Goal: Task Accomplishment & Management: Manage account settings

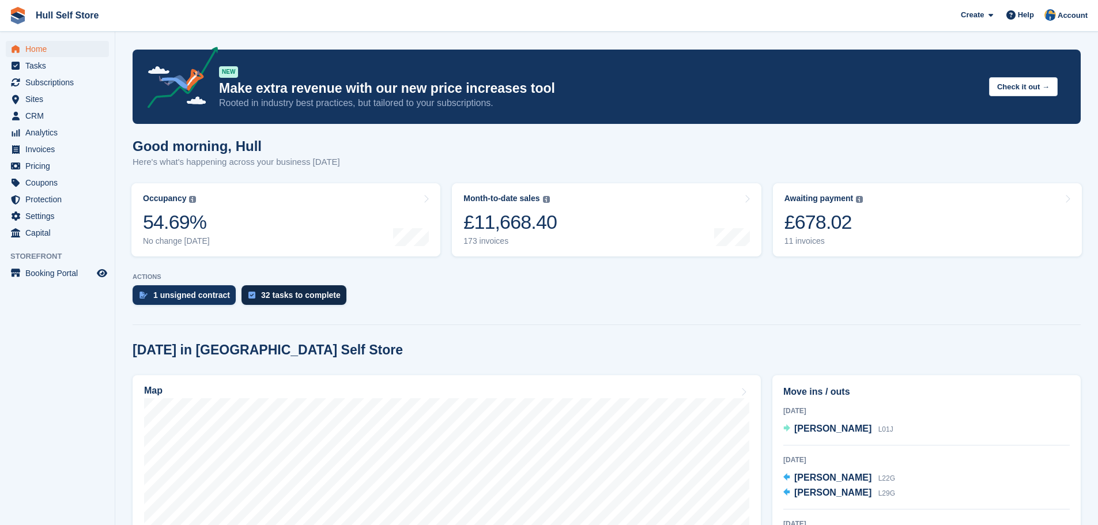
click at [304, 294] on div "32 tasks to complete" at bounding box center [301, 294] width 80 height 9
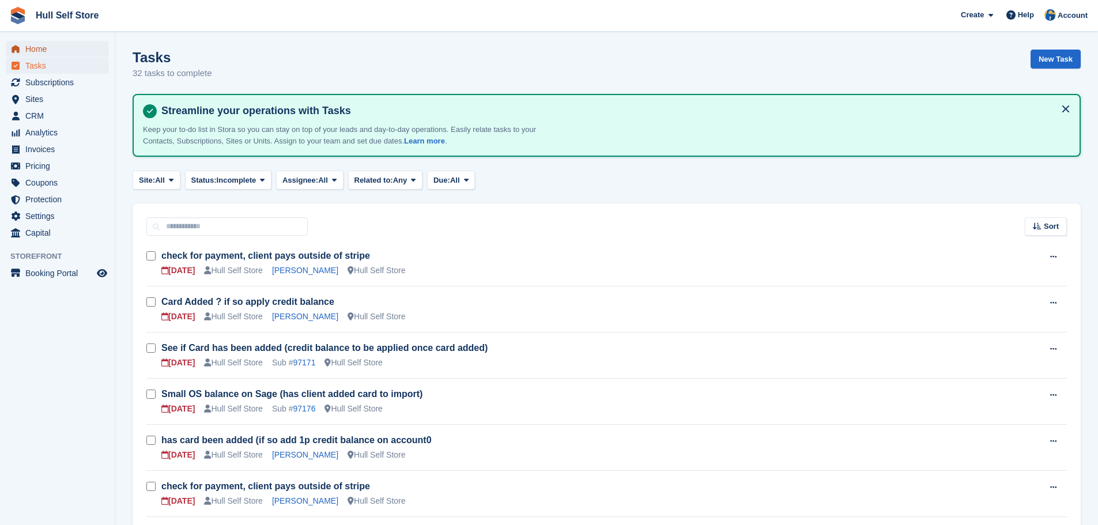
click at [28, 46] on span "Home" at bounding box center [59, 49] width 69 height 16
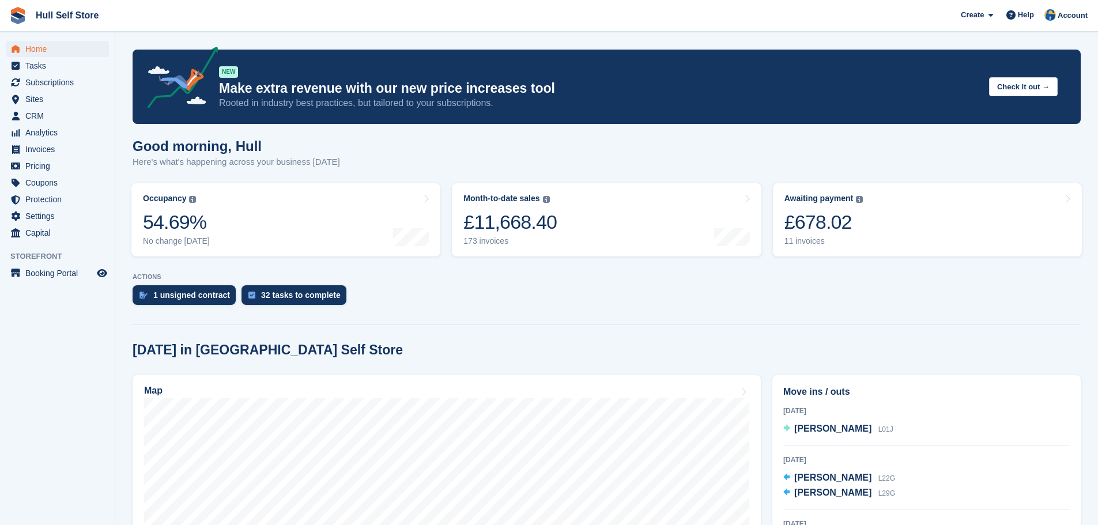
click at [82, 387] on aside "Home Tasks Subscriptions Subscriptions Subscriptions Contracts Price increases …" at bounding box center [57, 265] width 115 height 467
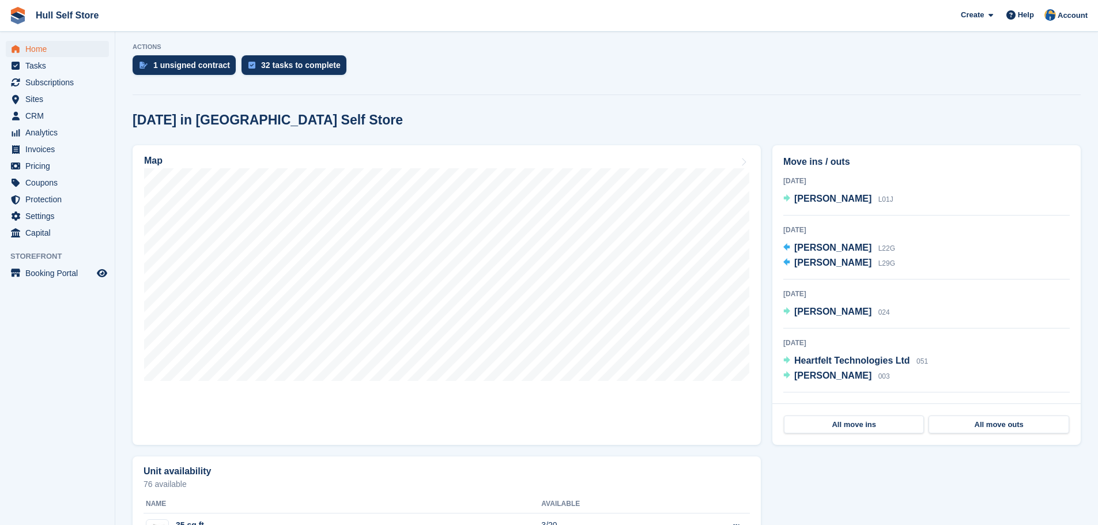
scroll to position [231, 0]
click at [41, 154] on span "Invoices" at bounding box center [59, 149] width 69 height 16
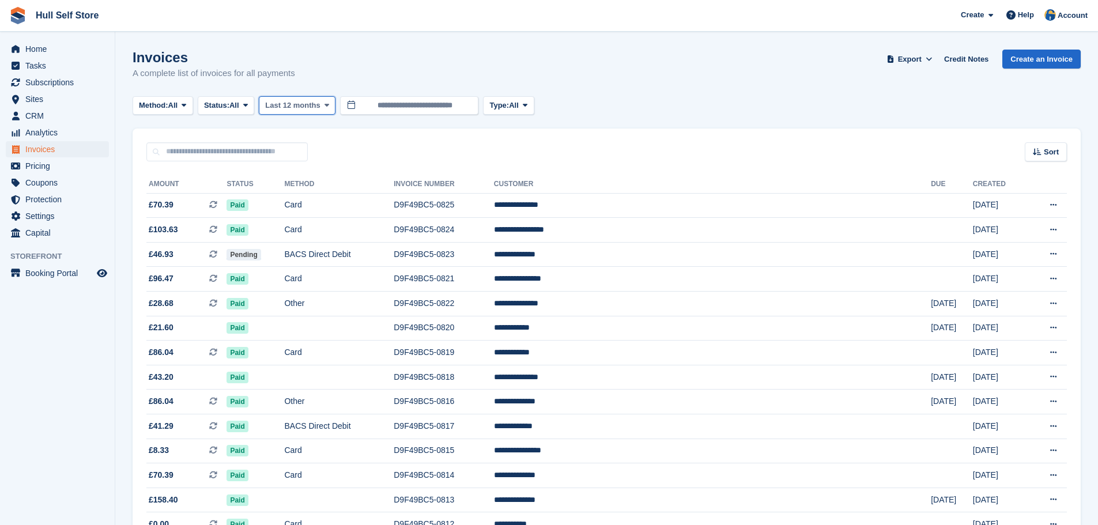
click at [324, 103] on icon at bounding box center [326, 104] width 5 height 7
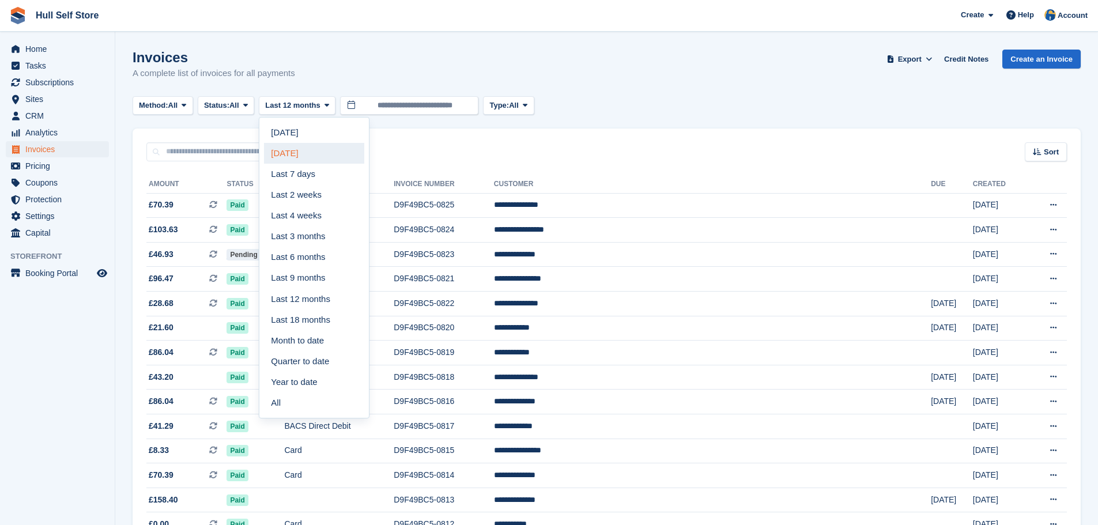
click at [323, 148] on link "Yesterday" at bounding box center [314, 153] width 100 height 21
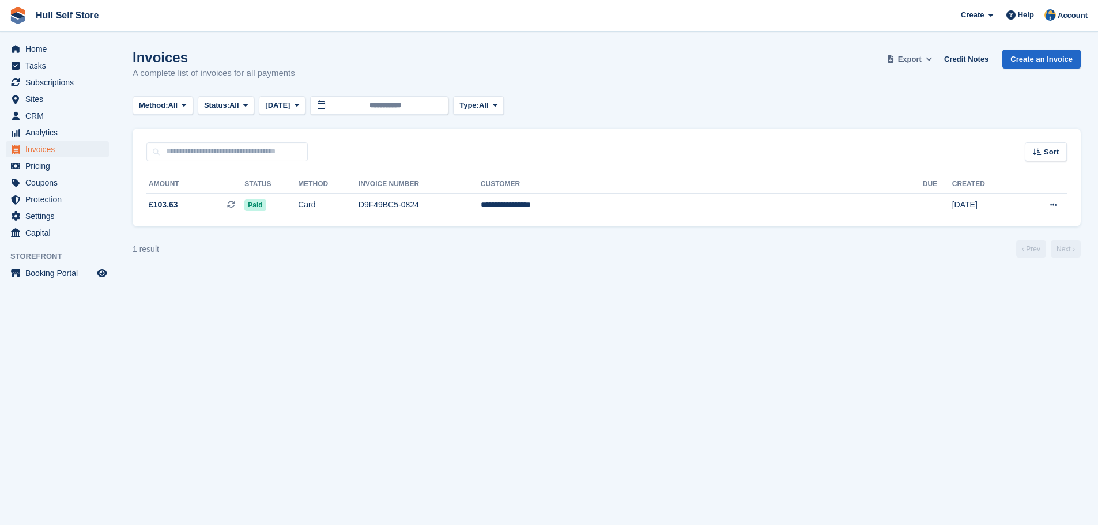
click at [922, 58] on span "Export" at bounding box center [910, 60] width 24 height 12
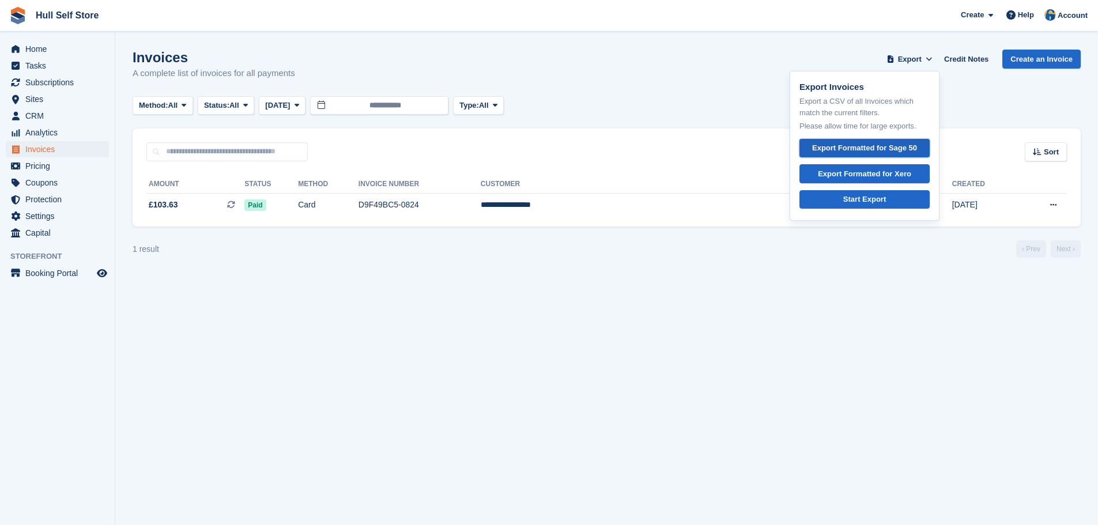
click at [890, 144] on div "Export Formatted for Sage 50" at bounding box center [864, 148] width 105 height 12
click at [980, 61] on link "Credit Notes" at bounding box center [966, 59] width 54 height 19
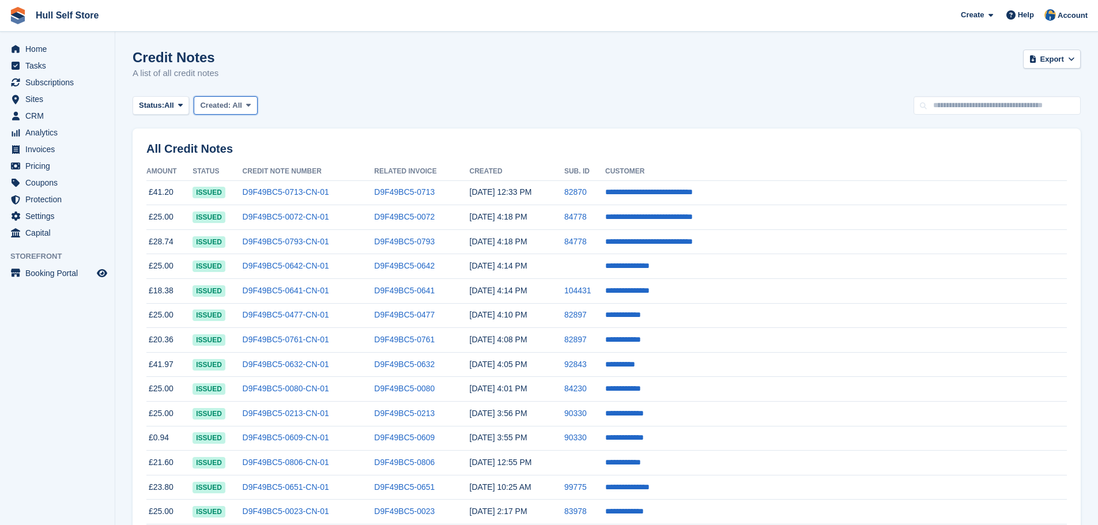
click at [207, 103] on span "Created:" at bounding box center [215, 105] width 31 height 9
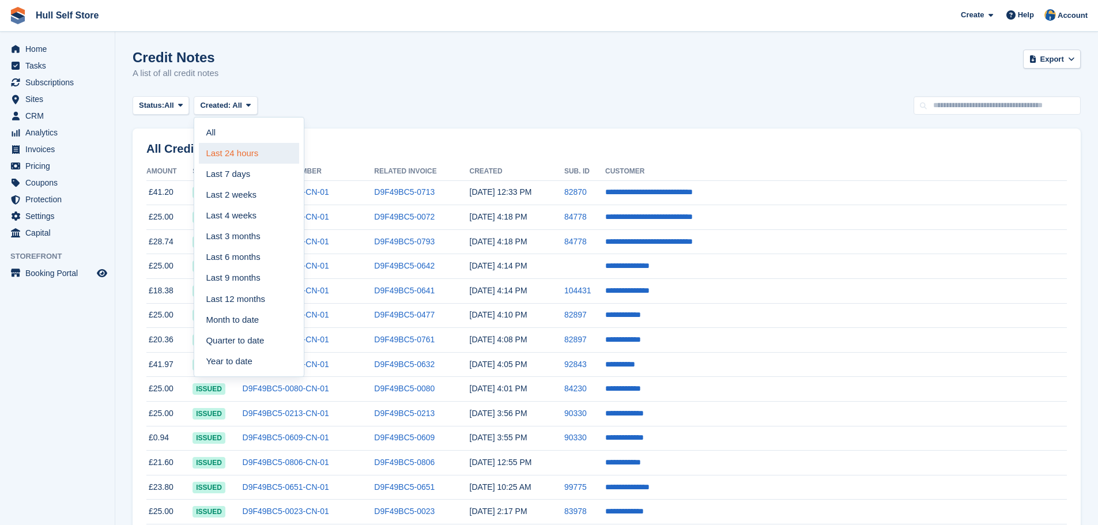
click at [220, 149] on link "Last 24 hours" at bounding box center [249, 153] width 100 height 21
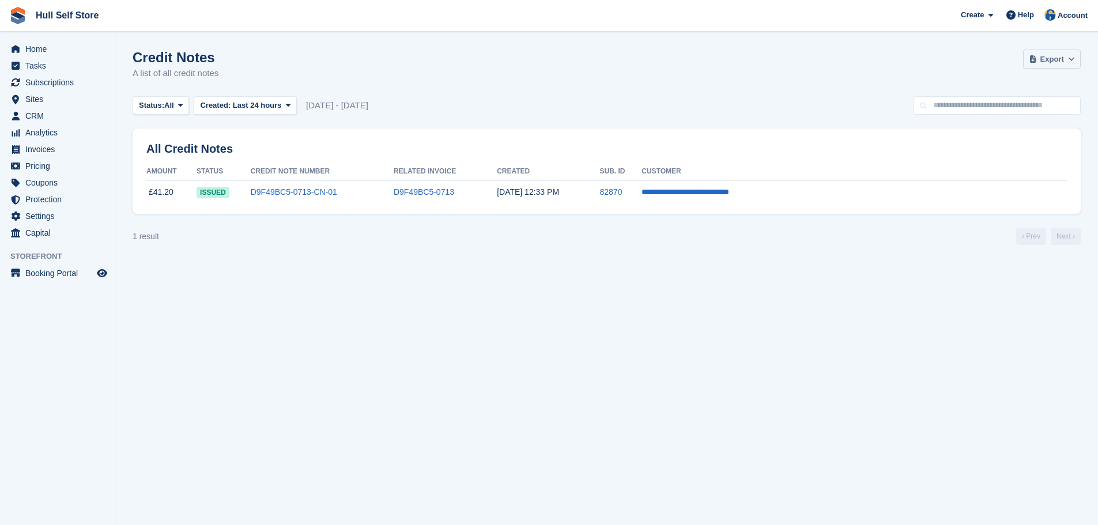
click at [1047, 58] on span "Export" at bounding box center [1052, 60] width 24 height 12
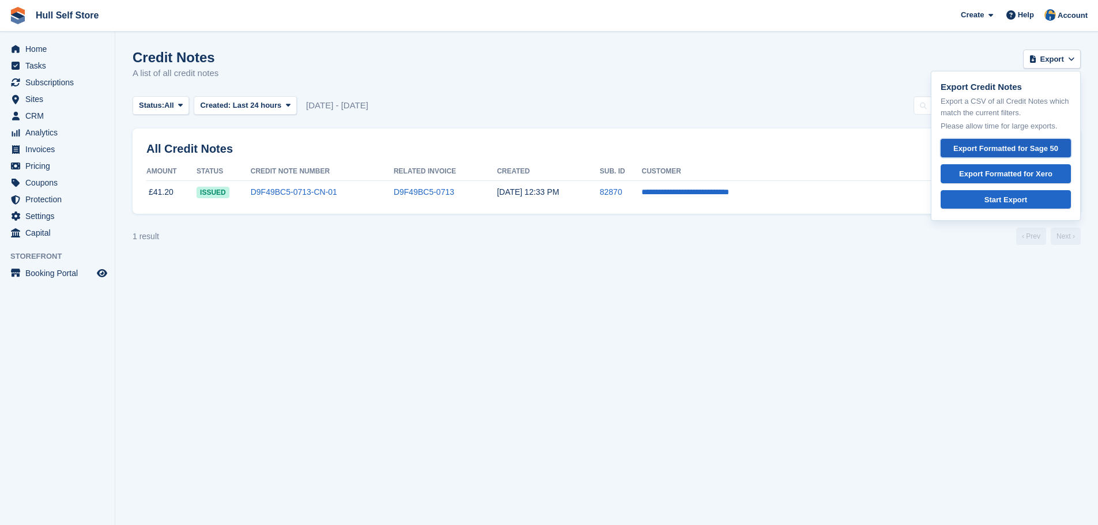
click at [1025, 146] on div "Export Formatted for Sage 50" at bounding box center [1005, 149] width 111 height 12
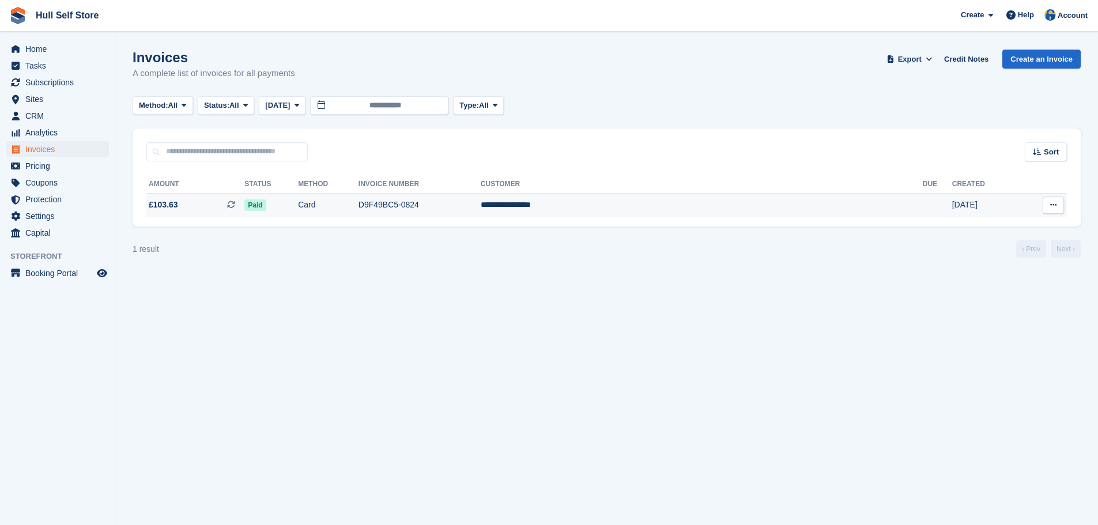
click at [358, 211] on td "Card" at bounding box center [328, 205] width 61 height 24
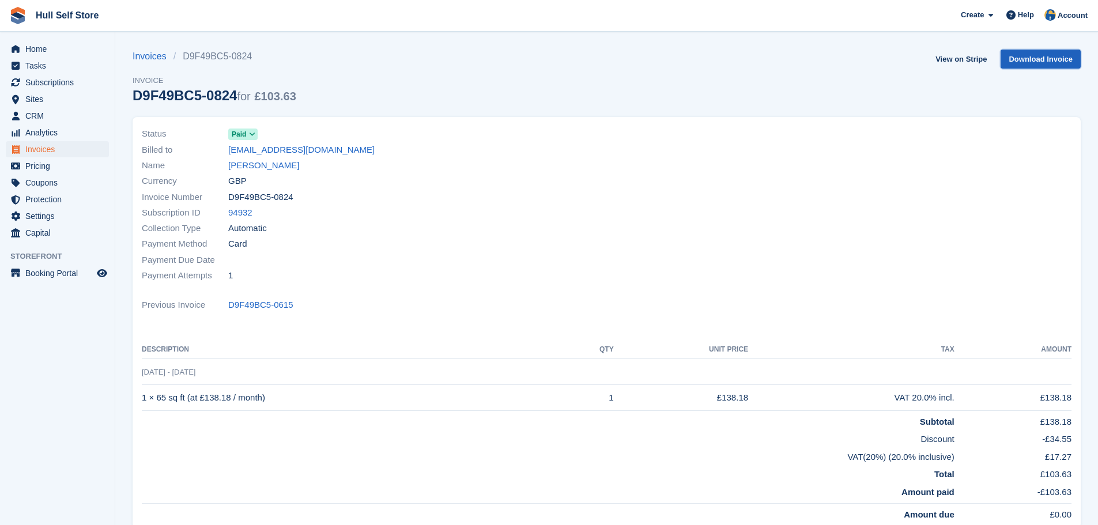
click at [1024, 61] on link "Download Invoice" at bounding box center [1040, 59] width 80 height 19
click at [156, 54] on link "Invoices" at bounding box center [153, 57] width 41 height 14
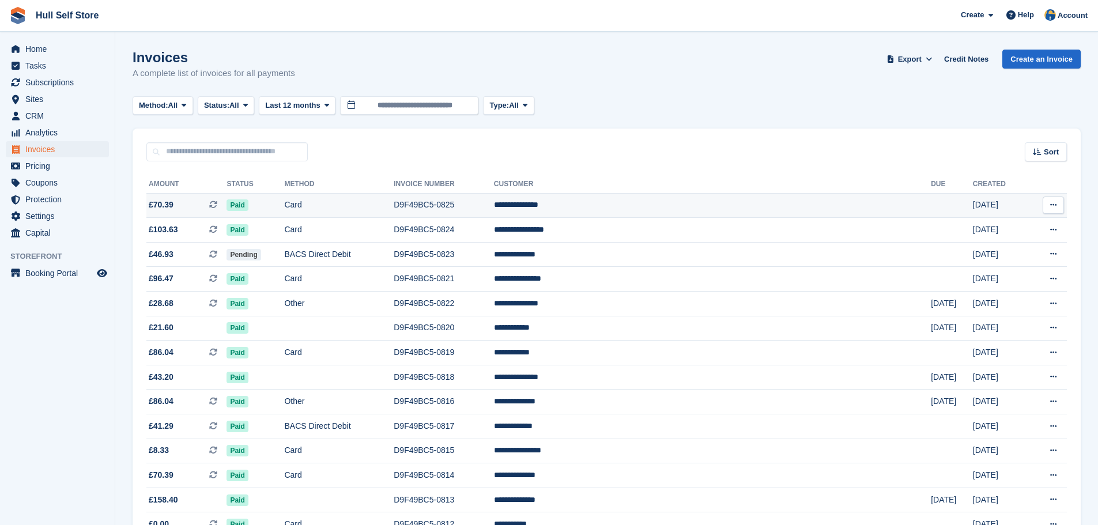
click at [394, 197] on td "Card" at bounding box center [339, 205] width 110 height 25
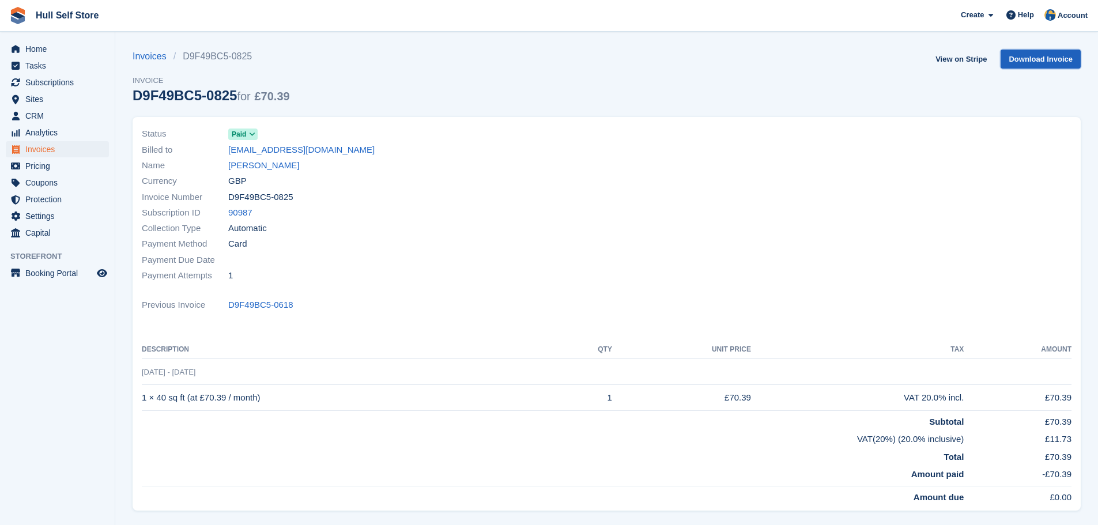
click at [1020, 62] on link "Download Invoice" at bounding box center [1040, 59] width 80 height 19
click at [966, 59] on link "View on Stripe" at bounding box center [961, 59] width 61 height 19
click at [45, 114] on span "CRM" at bounding box center [59, 116] width 69 height 16
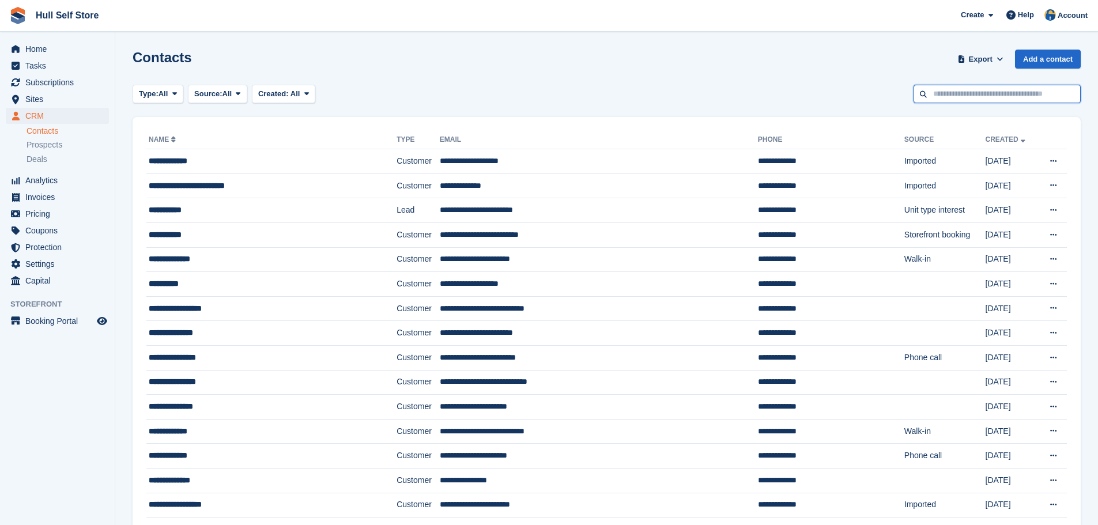
click at [1013, 94] on input "text" at bounding box center [996, 94] width 167 height 19
type input "*****"
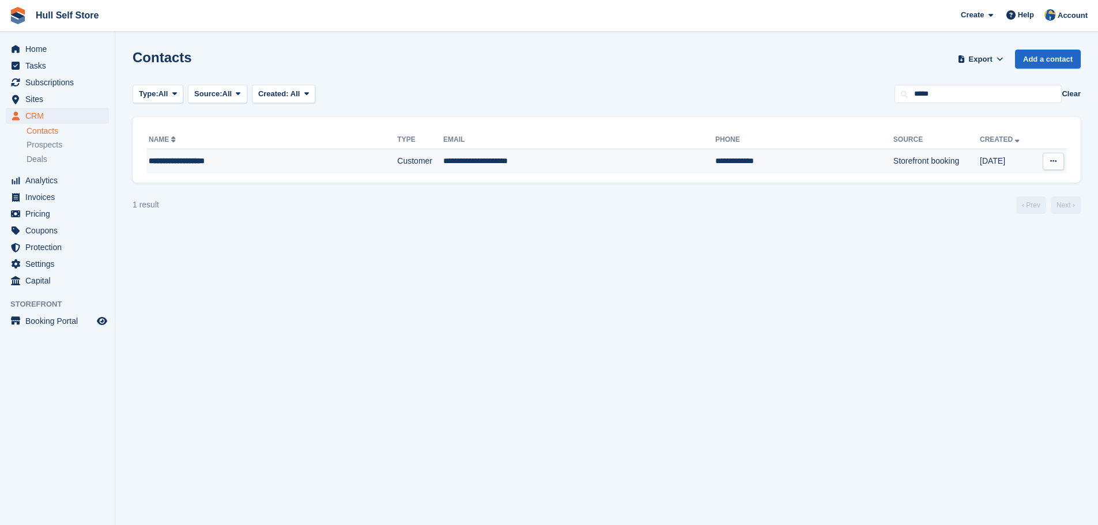
click at [397, 157] on td "Customer" at bounding box center [420, 161] width 46 height 24
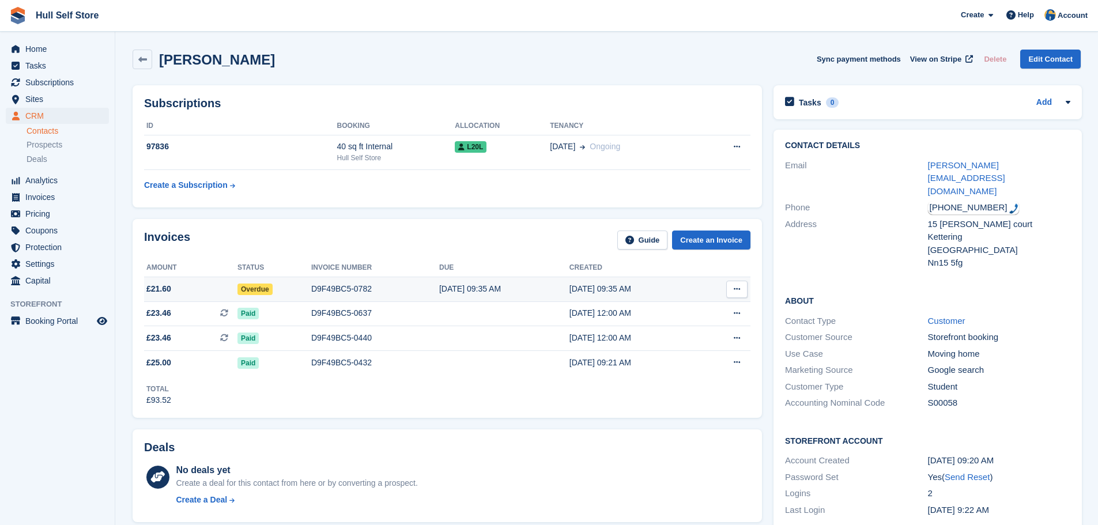
click at [469, 281] on td "10 Sep, 09:35 AM" at bounding box center [504, 289] width 130 height 25
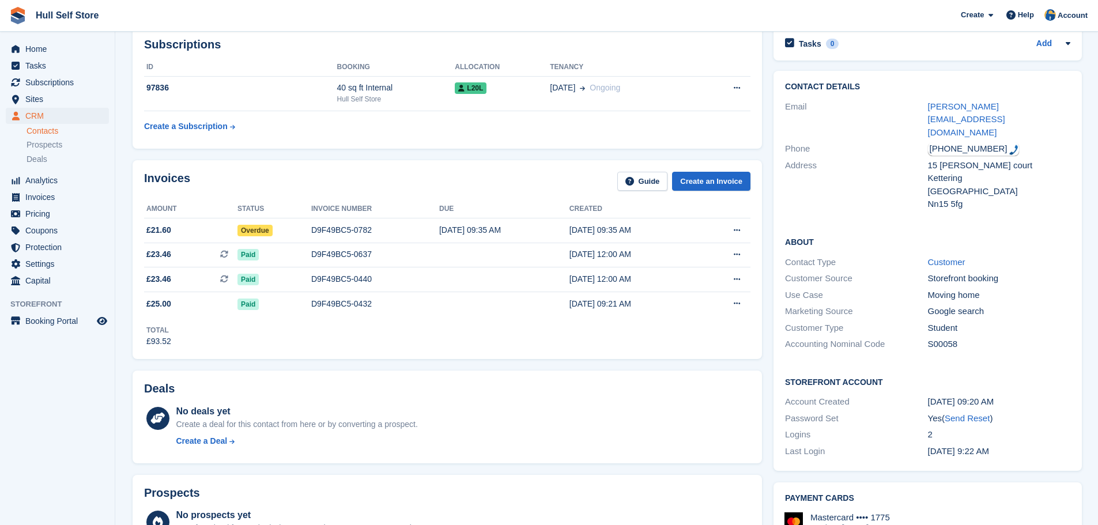
scroll to position [58, 0]
click at [499, 226] on div "[DATE] 09:35 AM" at bounding box center [504, 231] width 130 height 12
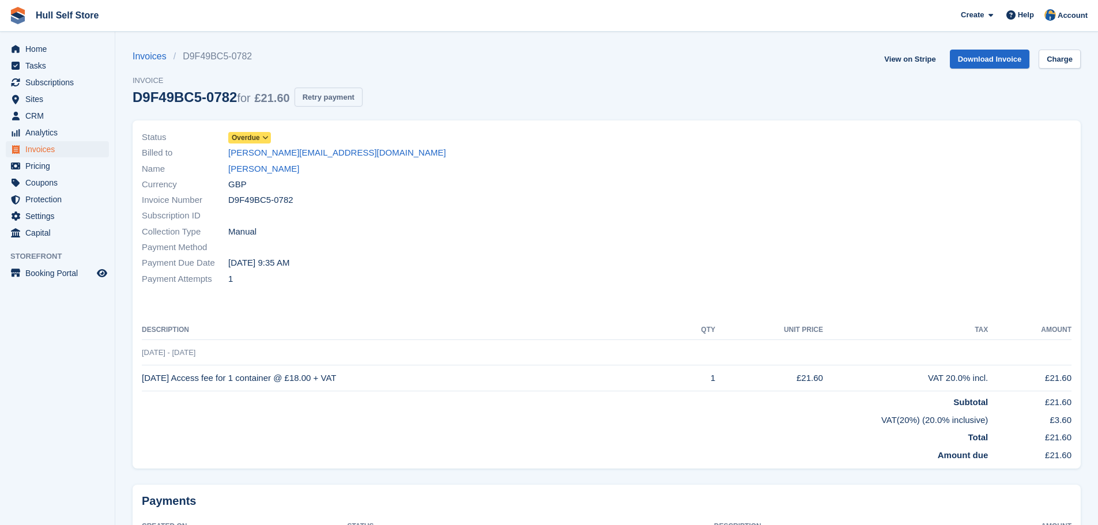
click at [331, 98] on button "Retry payment" at bounding box center [328, 97] width 68 height 19
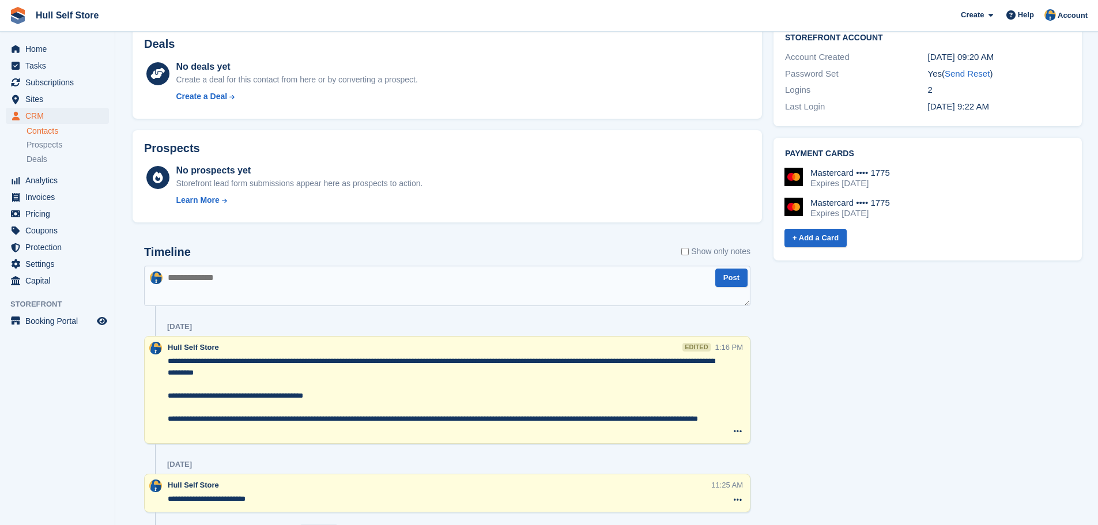
scroll to position [115, 0]
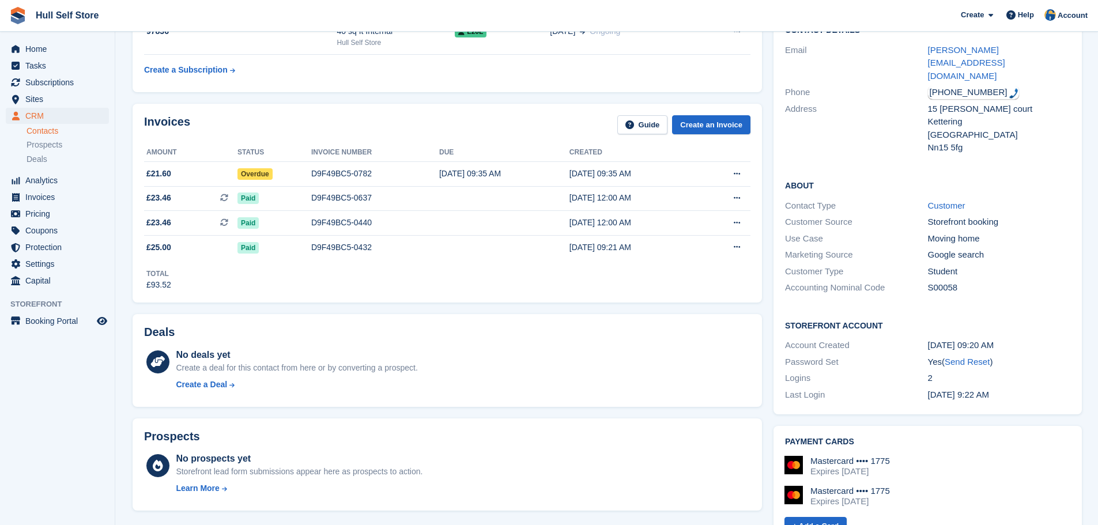
click at [505, 178] on div "10 Sep, 09:35 AM" at bounding box center [504, 174] width 130 height 12
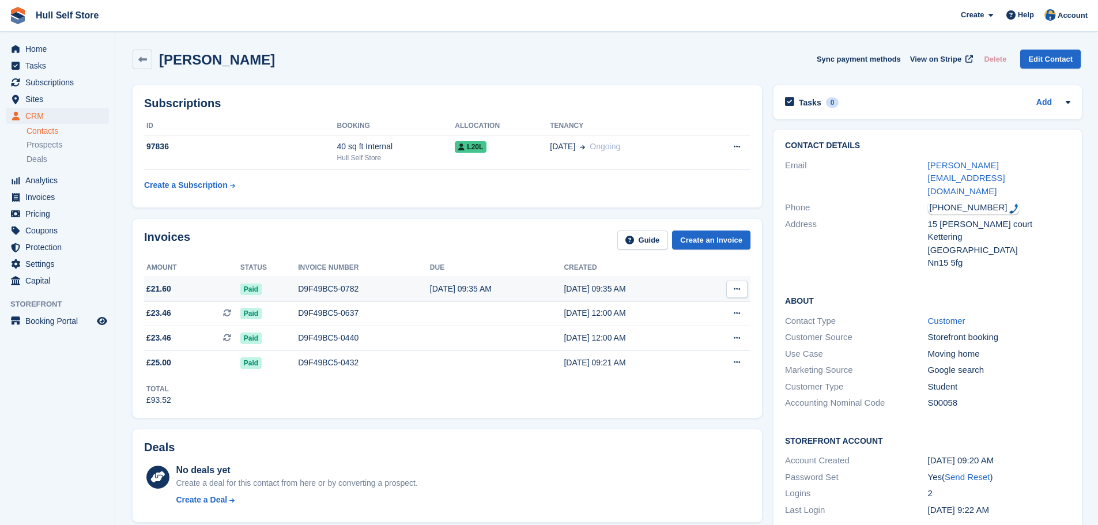
click at [394, 288] on div "D9F49BC5-0782" at bounding box center [364, 289] width 132 height 12
click at [418, 150] on div "40 sq ft Internal" at bounding box center [396, 147] width 118 height 12
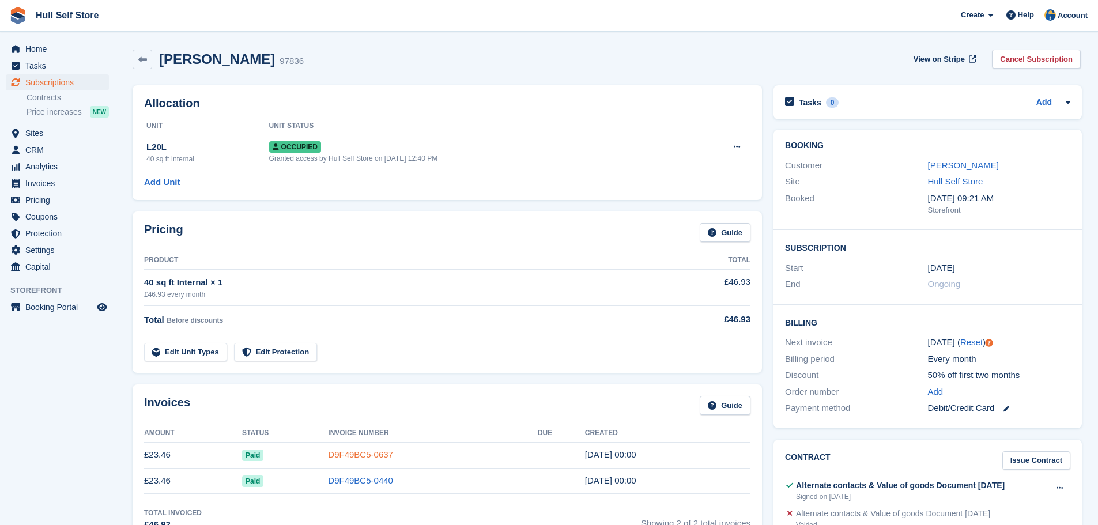
click at [361, 457] on link "D9F49BC5-0637" at bounding box center [360, 455] width 65 height 10
click at [373, 459] on link "D9F49BC5-0637" at bounding box center [360, 455] width 65 height 10
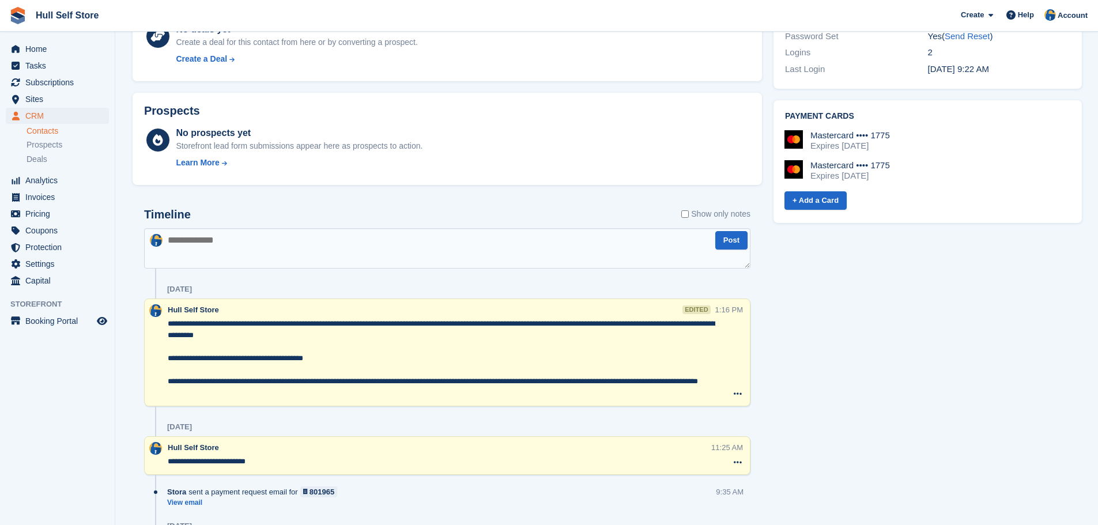
scroll to position [461, 0]
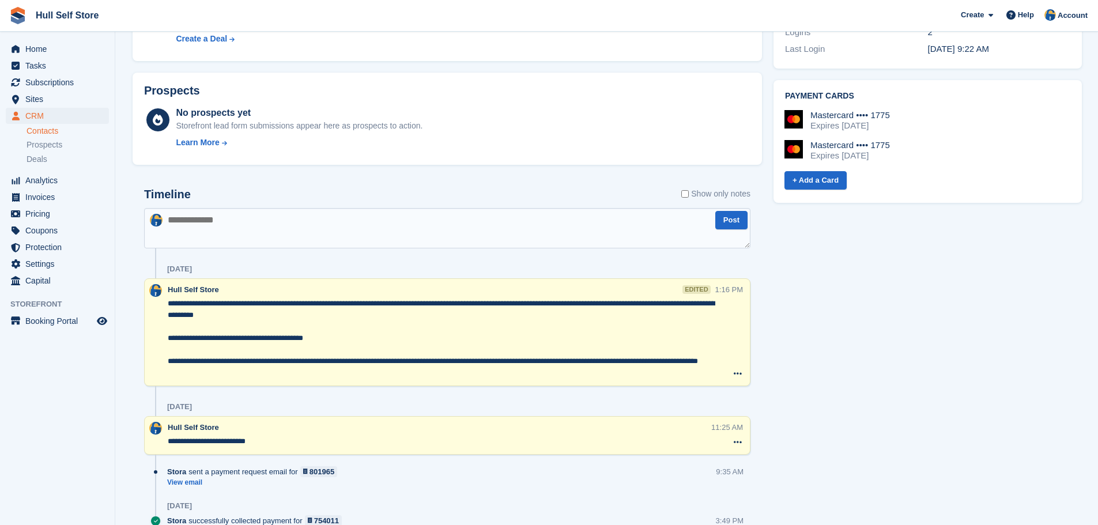
click at [169, 301] on textarea "**********" at bounding box center [442, 338] width 548 height 81
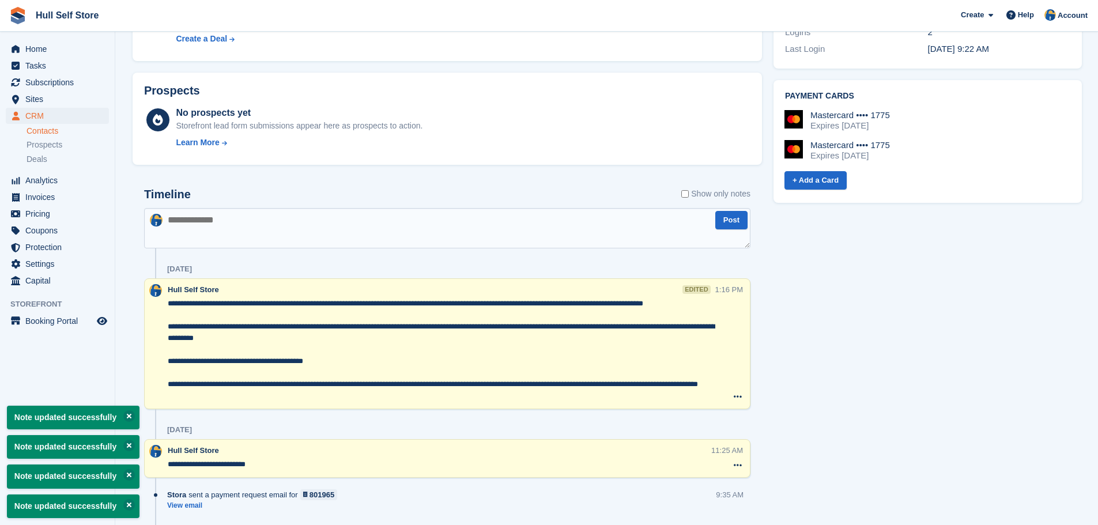
type textarea "**********"
click at [870, 324] on div "Tasks 0 Add No tasks related to [PERSON_NAME] Contact Details Email [PERSON_NAM…" at bounding box center [928, 415] width 320 height 1595
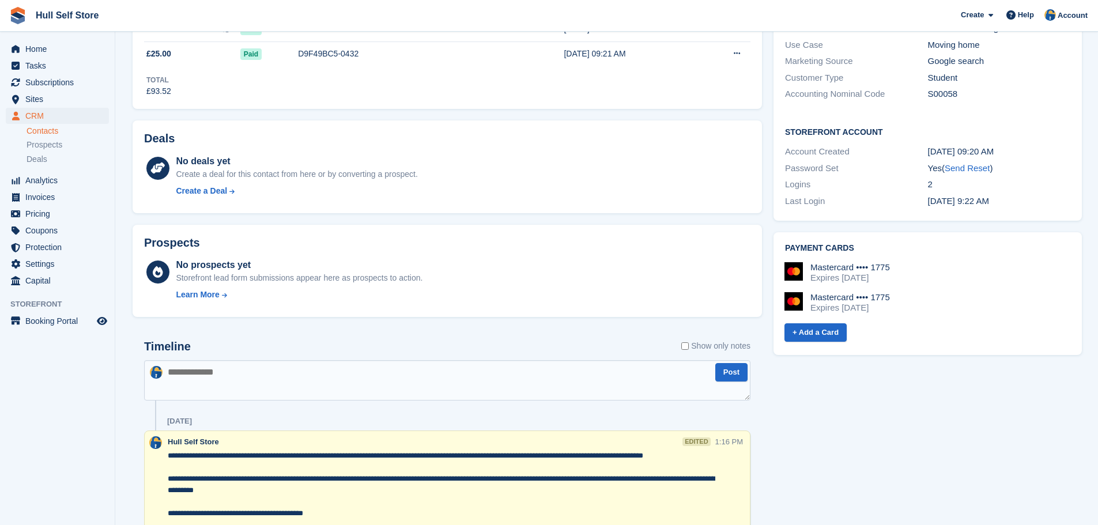
scroll to position [0, 0]
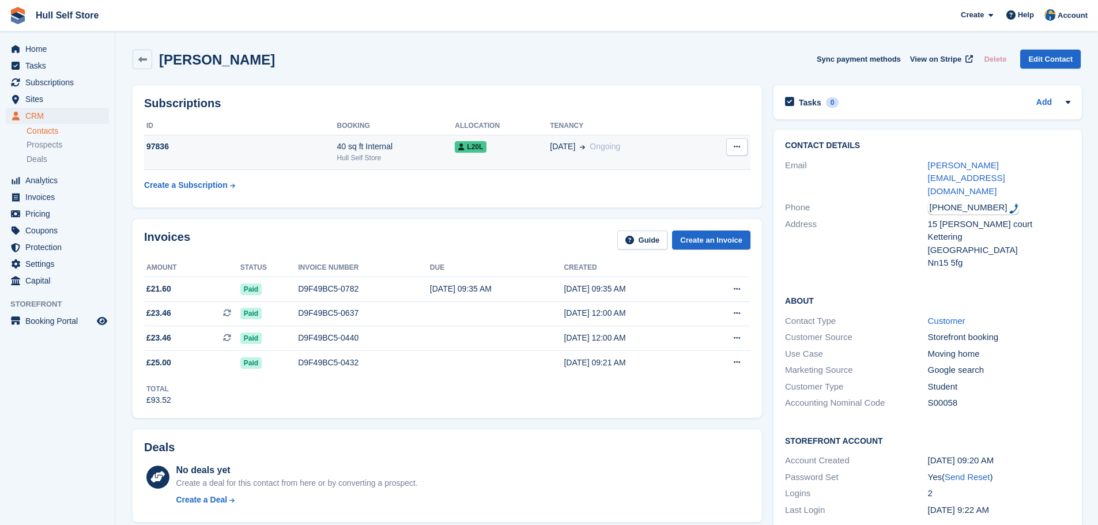
click at [450, 163] on div "Hull Self Store" at bounding box center [396, 158] width 118 height 10
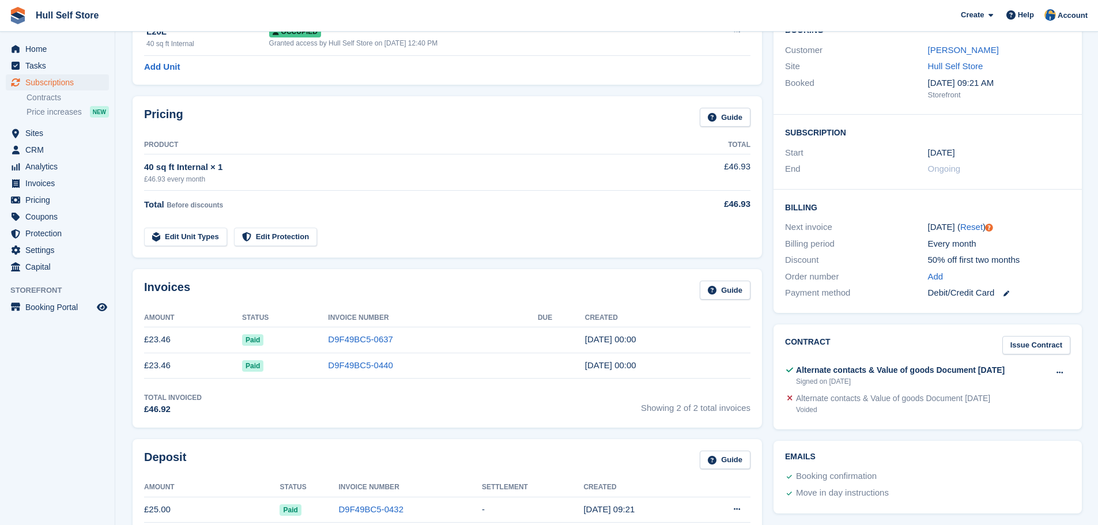
scroll to position [173, 0]
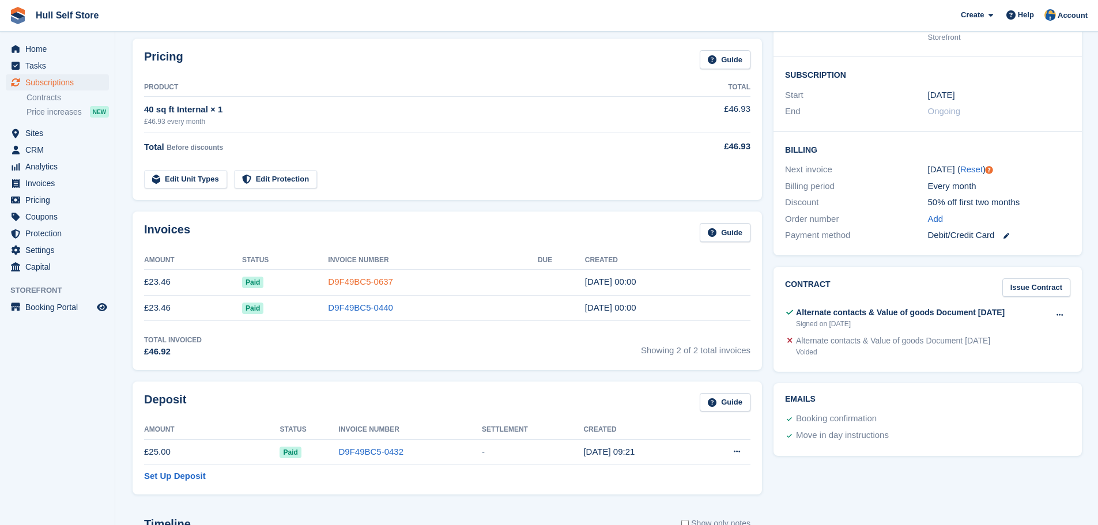
click at [347, 283] on link "D9F49BC5-0637" at bounding box center [360, 282] width 65 height 10
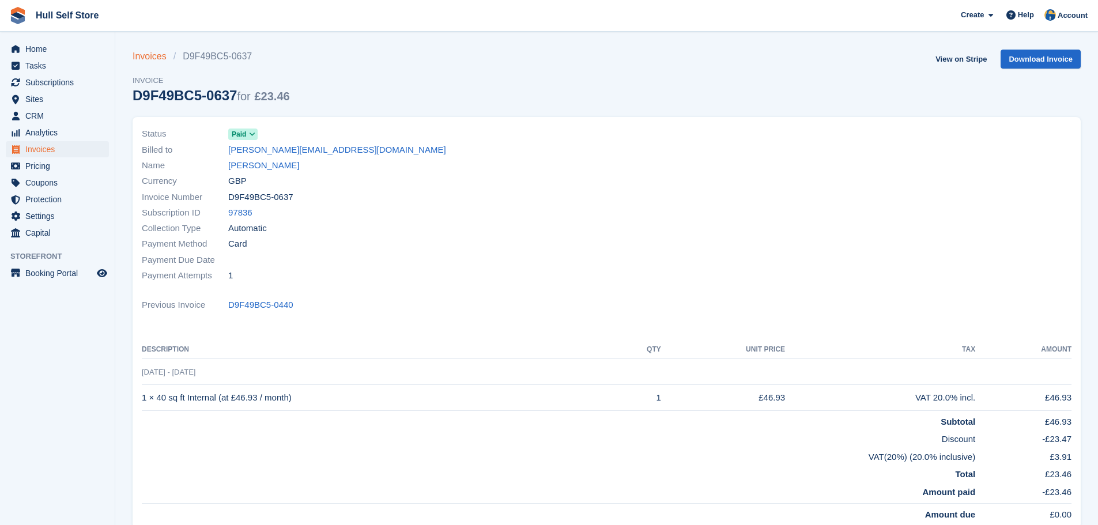
click at [137, 50] on link "Invoices" at bounding box center [153, 57] width 41 height 14
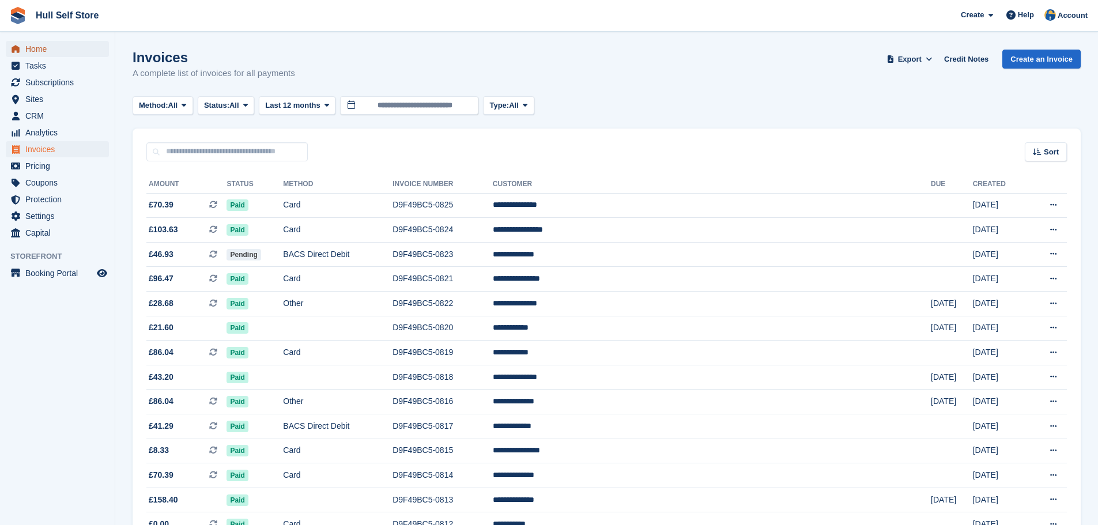
click at [62, 52] on span "Home" at bounding box center [59, 49] width 69 height 16
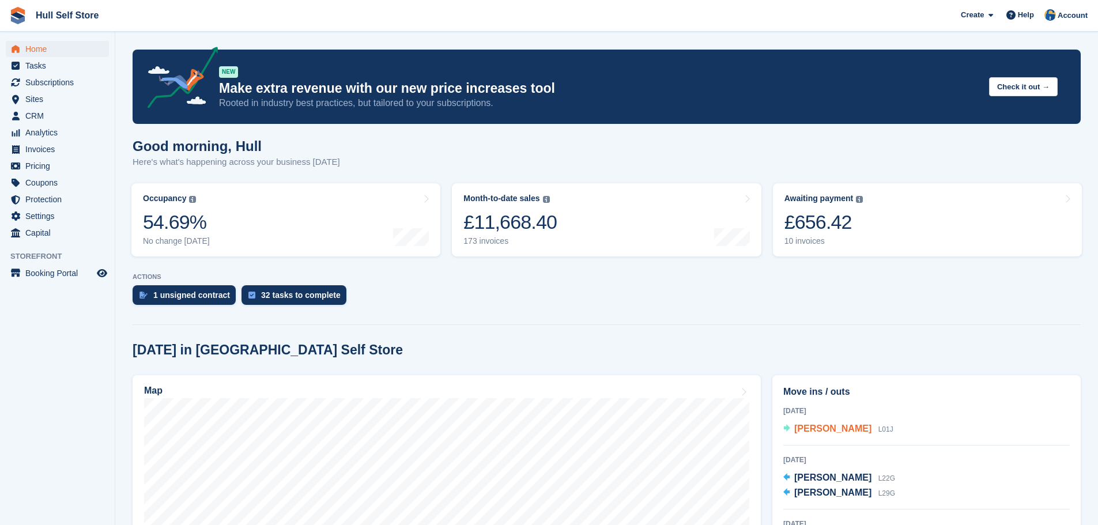
click at [811, 429] on span "[PERSON_NAME]" at bounding box center [832, 429] width 77 height 10
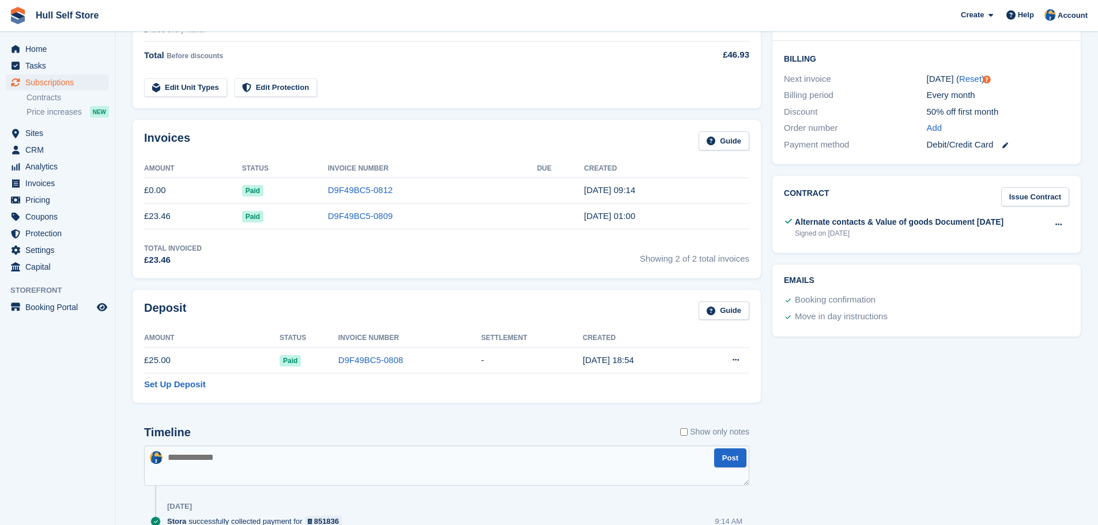
scroll to position [259, 0]
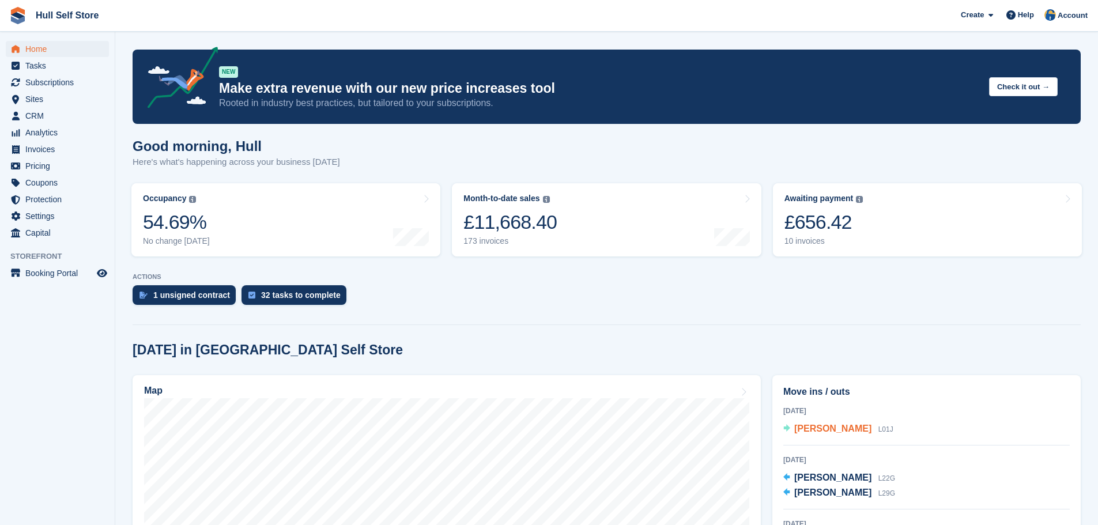
click at [809, 432] on span "[PERSON_NAME]" at bounding box center [832, 429] width 77 height 10
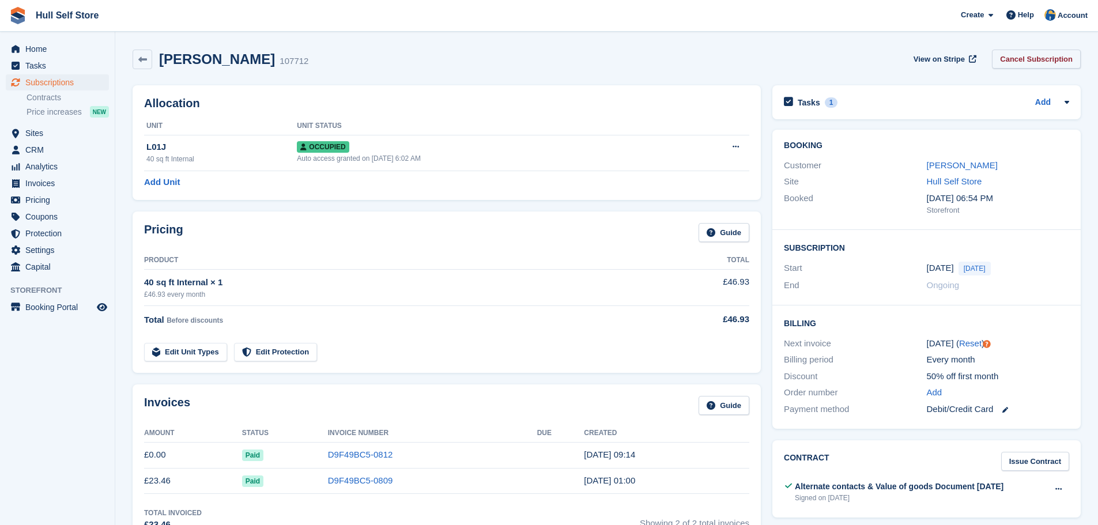
click at [1047, 57] on link "Cancel Subscription" at bounding box center [1036, 59] width 89 height 19
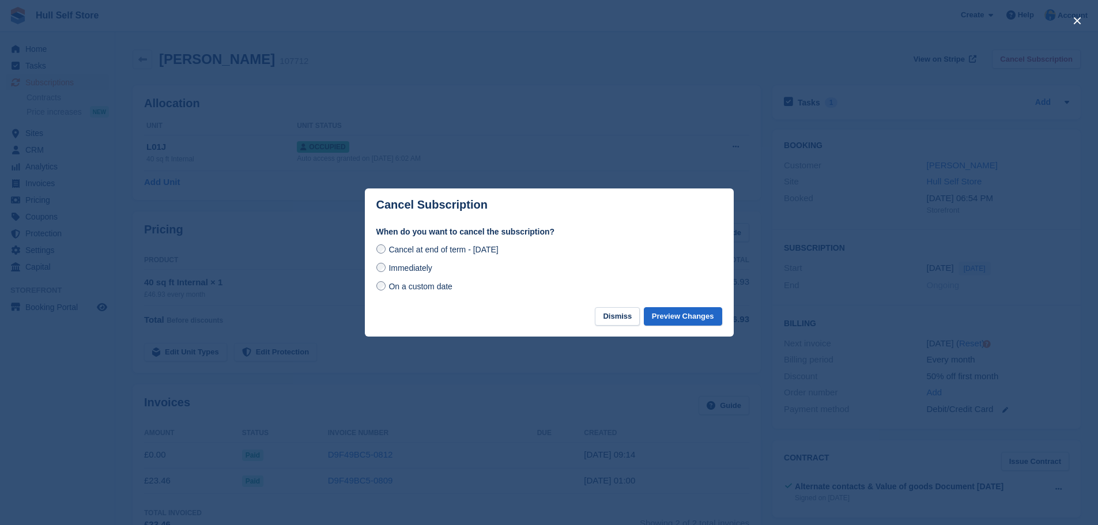
click at [413, 267] on span "Immediately" at bounding box center [409, 267] width 43 height 9
click at [704, 318] on button "Preview Changes" at bounding box center [683, 316] width 78 height 19
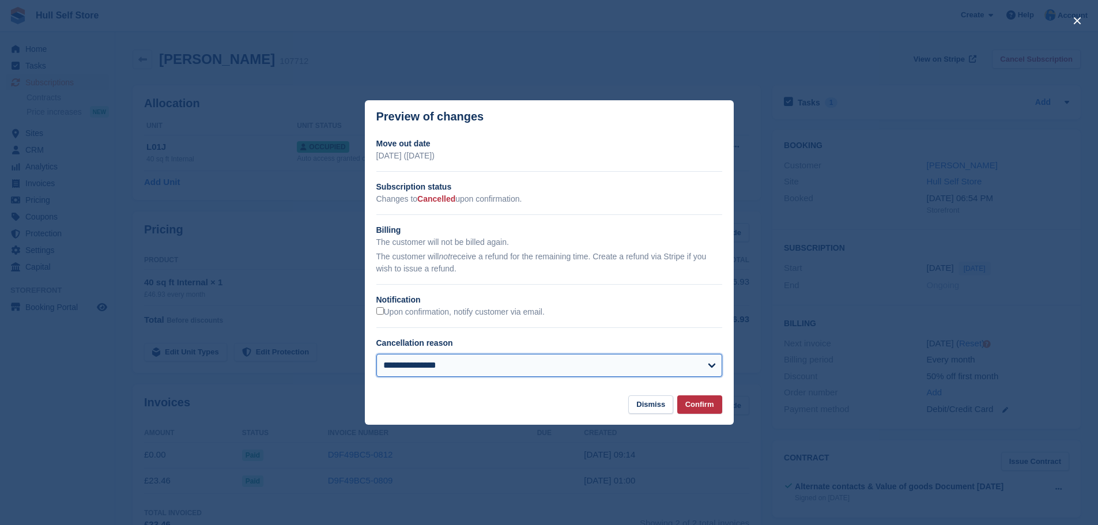
click at [637, 364] on select "**********" at bounding box center [549, 365] width 346 height 23
select select "*****"
click at [376, 354] on select "**********" at bounding box center [549, 365] width 346 height 23
click at [684, 412] on button "Confirm" at bounding box center [699, 404] width 45 height 19
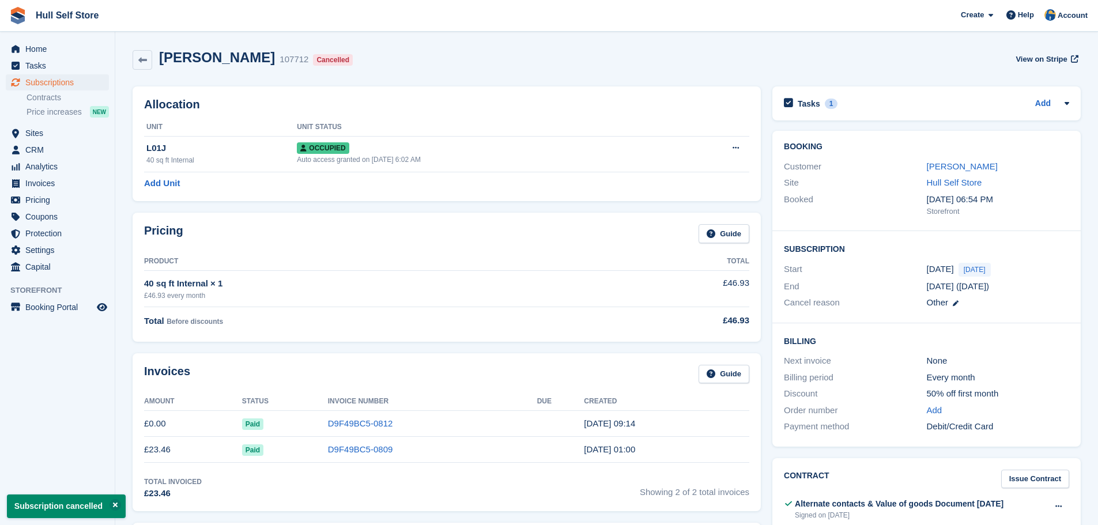
click at [668, 414] on td "12 Sep, 09:14" at bounding box center [666, 424] width 165 height 26
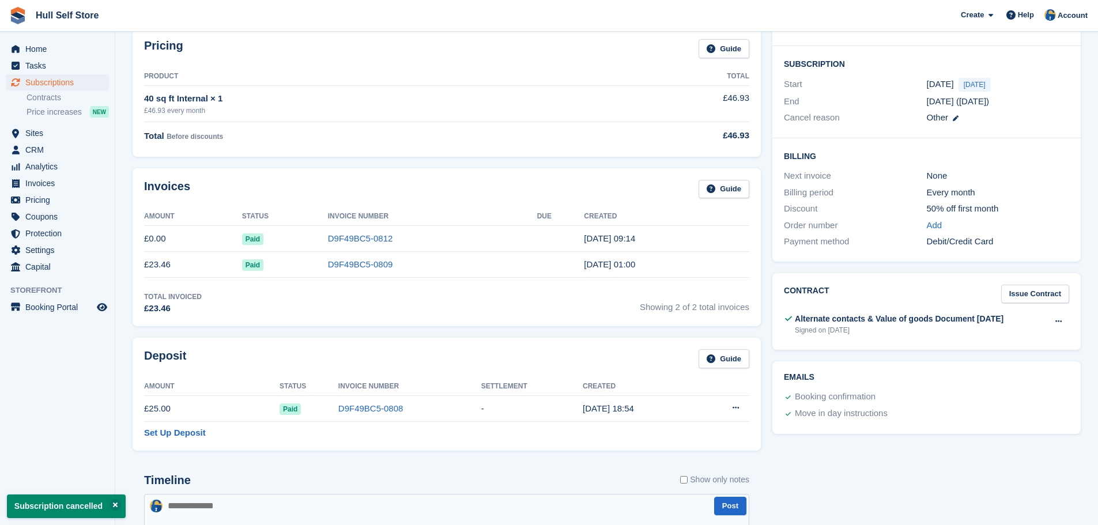
scroll to position [173, 0]
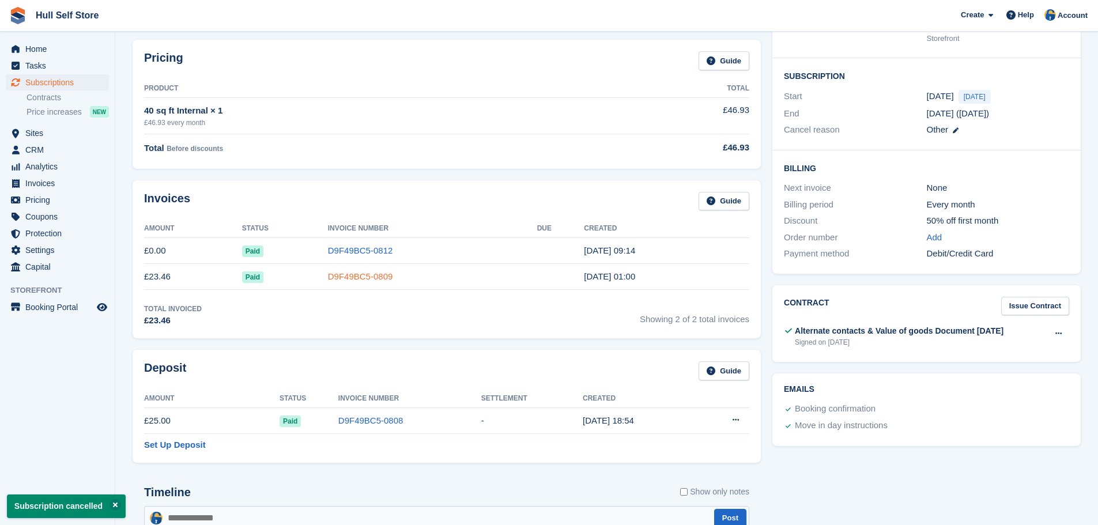
click at [355, 278] on link "D9F49BC5-0809" at bounding box center [360, 276] width 65 height 10
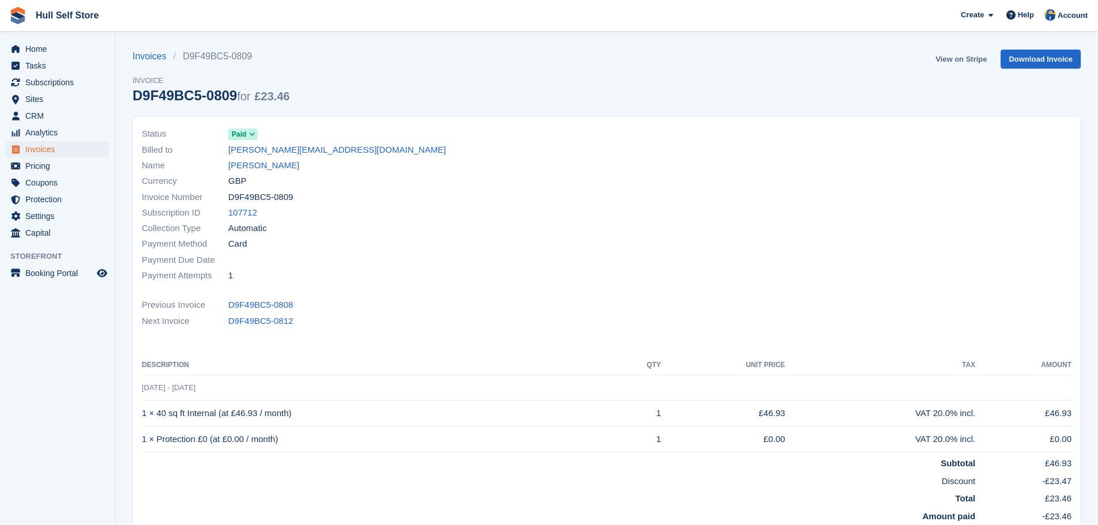
click at [980, 57] on link "View on Stripe" at bounding box center [961, 59] width 61 height 19
click at [260, 167] on link "[PERSON_NAME]" at bounding box center [263, 165] width 71 height 13
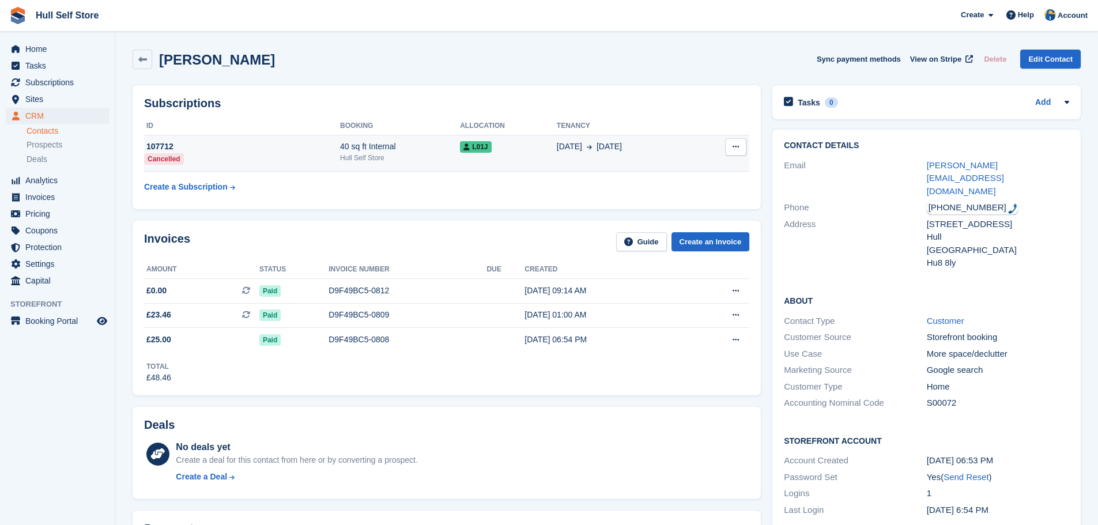
click at [359, 152] on div "40 sq ft Internal" at bounding box center [400, 147] width 120 height 12
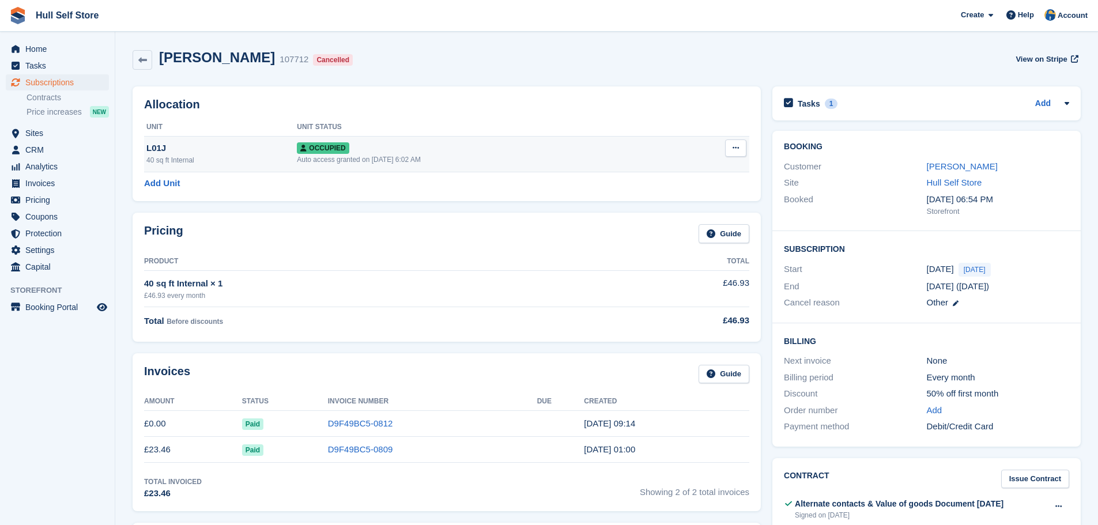
click at [738, 152] on icon at bounding box center [736, 147] width 6 height 7
click at [700, 207] on p "Deallocate" at bounding box center [691, 210] width 100 height 15
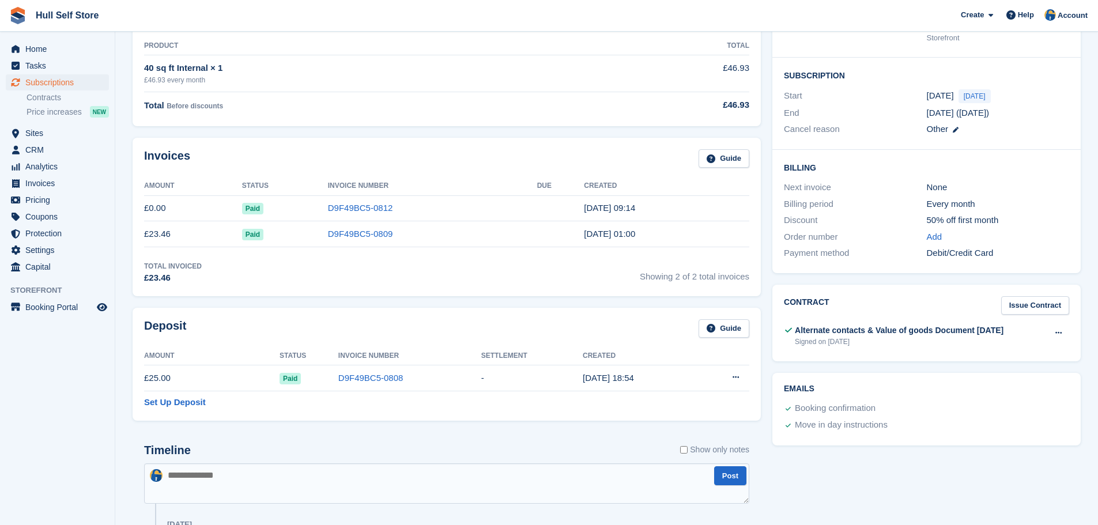
scroll to position [173, 0]
click at [244, 484] on textarea at bounding box center [446, 484] width 605 height 40
type textarea "*"
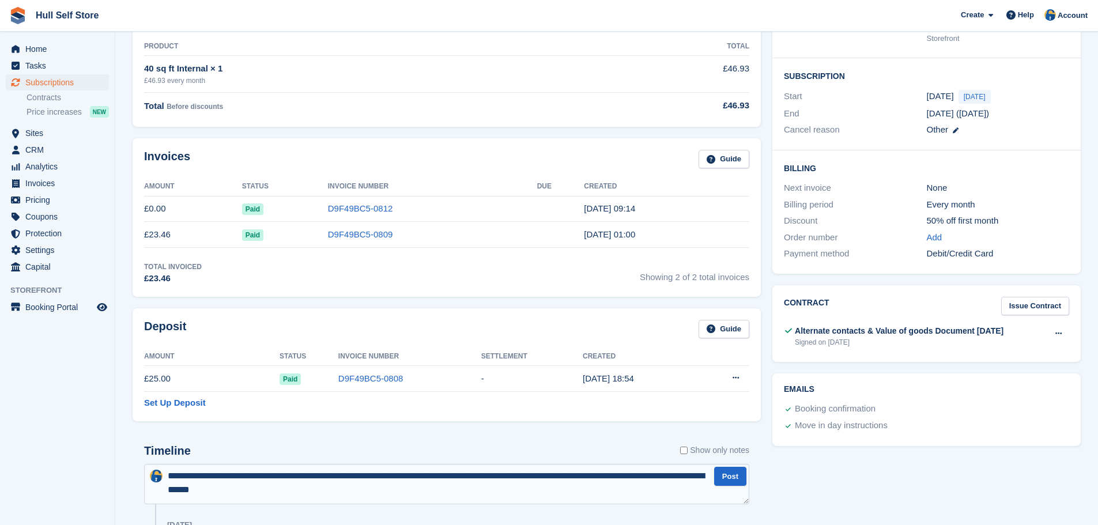
type textarea "**********"
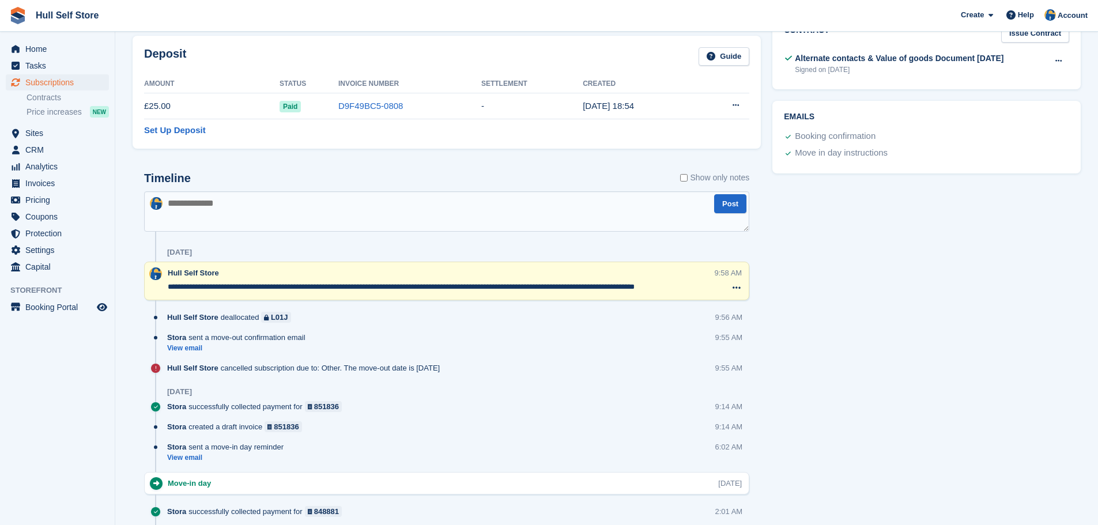
scroll to position [461, 0]
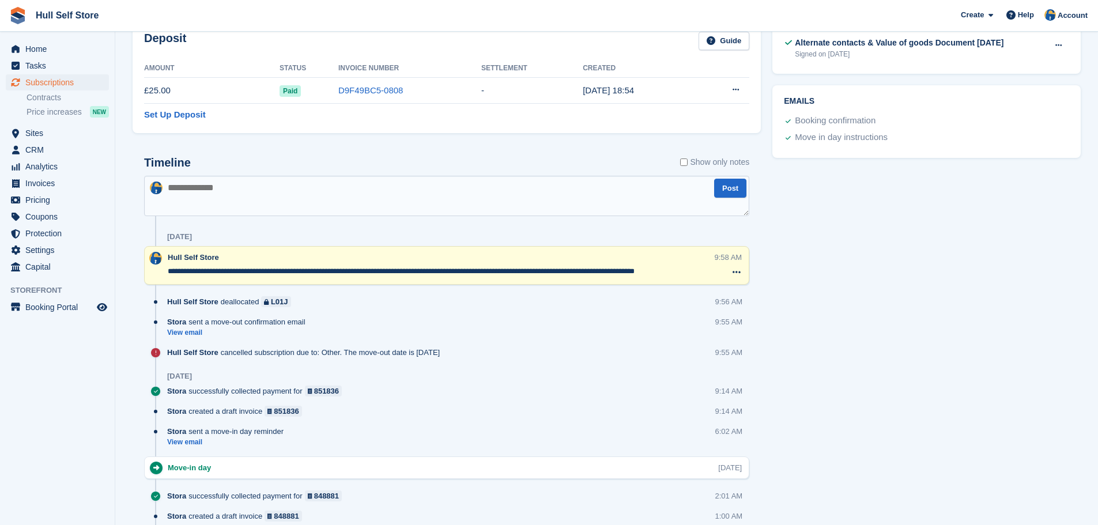
click at [690, 273] on textarea "**********" at bounding box center [441, 272] width 547 height 12
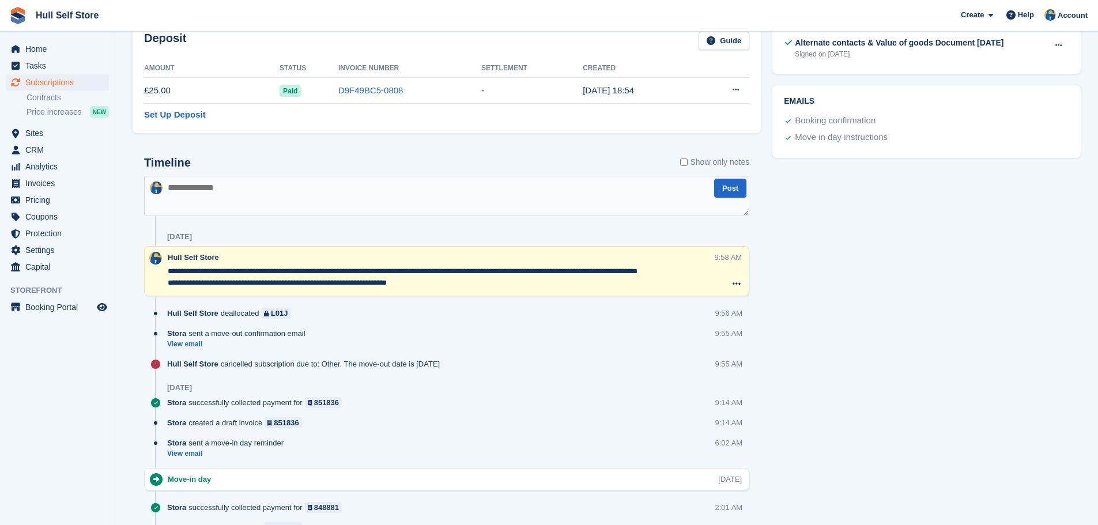
click at [456, 280] on textarea "**********" at bounding box center [441, 277] width 547 height 23
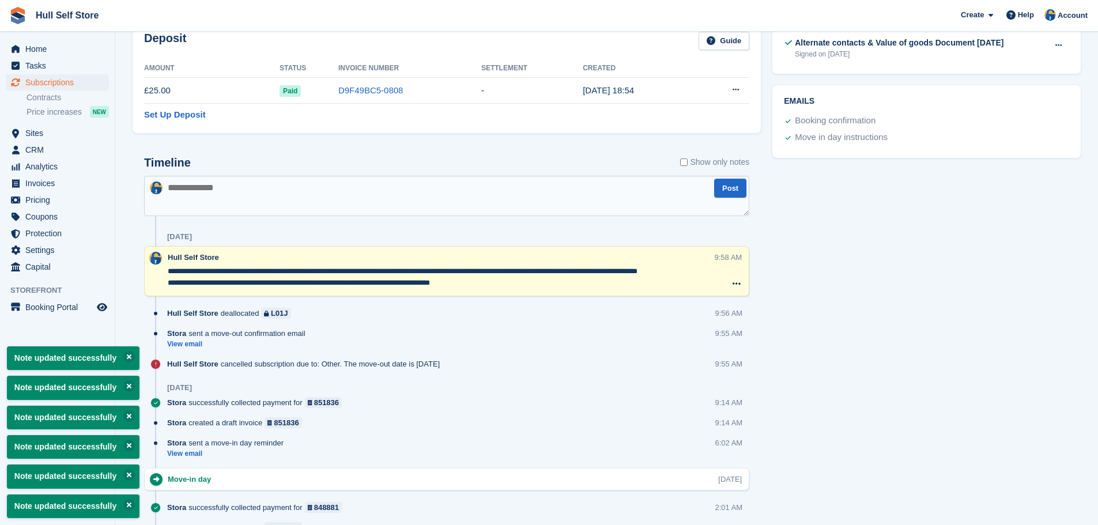
type textarea "**********"
click at [877, 280] on div "Tasks 1 Add client has accepted sore protect for £0 value of goods, confirm Val…" at bounding box center [927, 181] width 320 height 1123
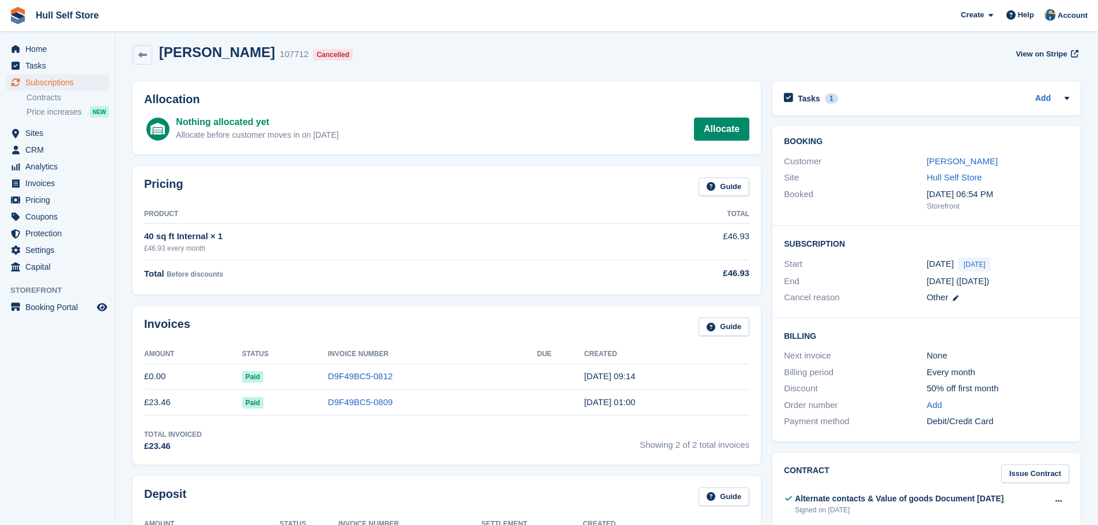
scroll to position [0, 0]
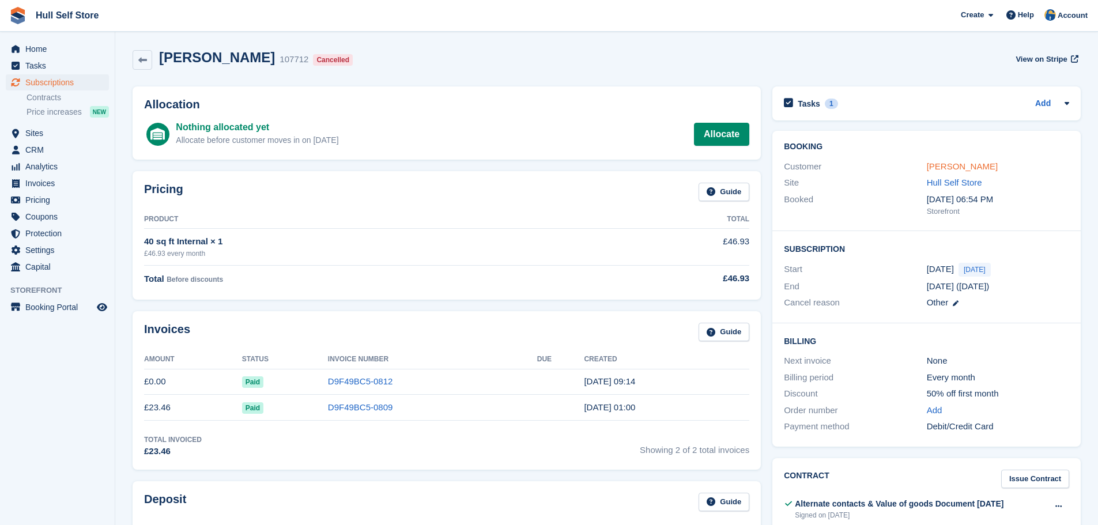
click at [943, 163] on link "Tom Johnson" at bounding box center [962, 166] width 71 height 10
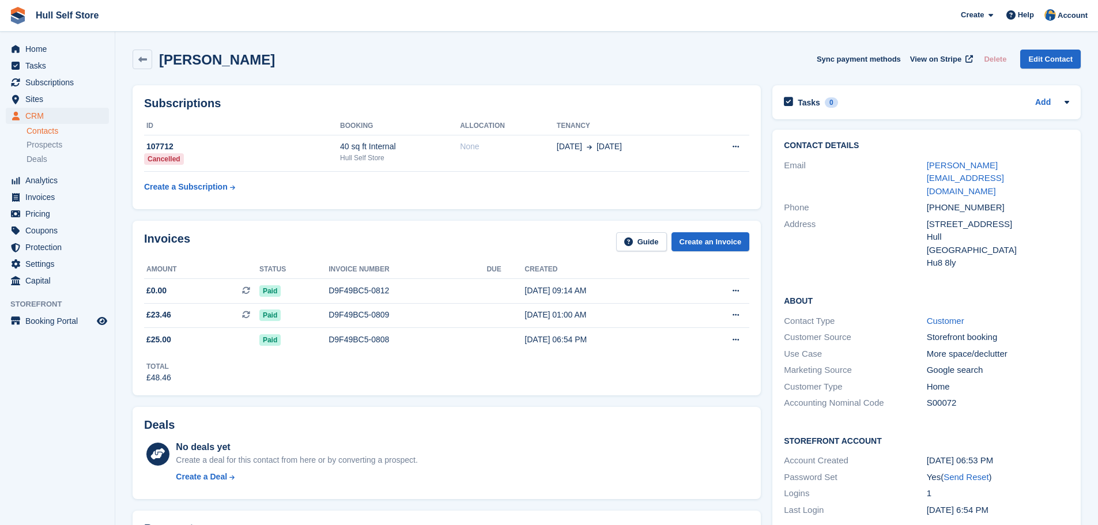
click at [943, 163] on link "tom-johnson1995@hotmail.com" at bounding box center [965, 178] width 77 height 36
click at [54, 119] on span "CRM" at bounding box center [59, 116] width 69 height 16
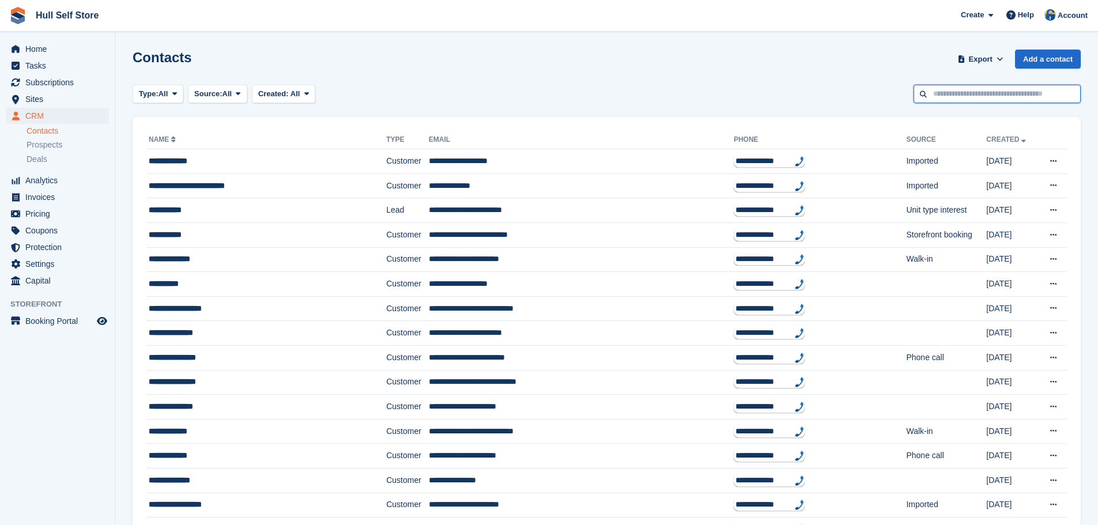
click at [947, 100] on input "text" at bounding box center [996, 94] width 167 height 19
type input "******"
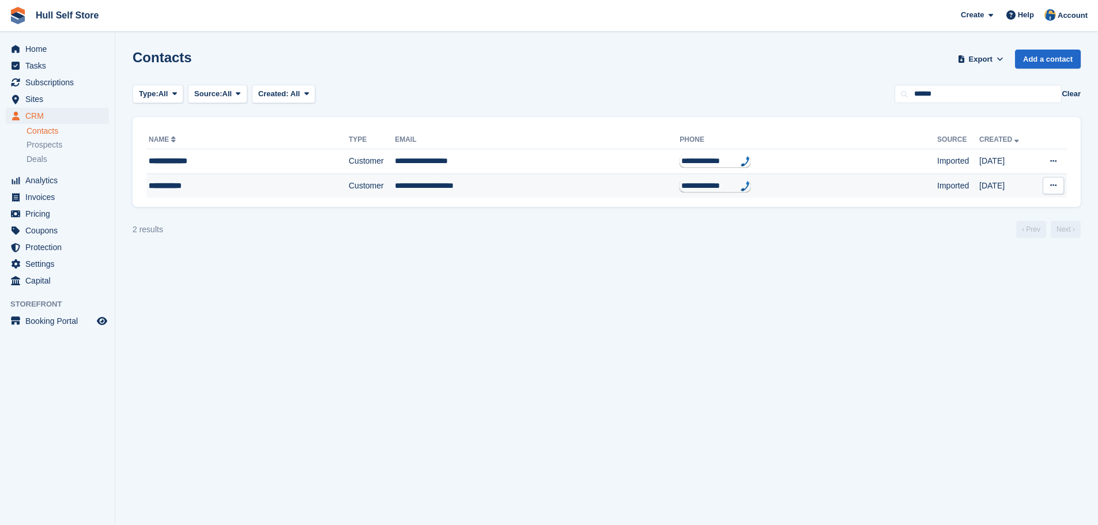
click at [284, 192] on td "**********" at bounding box center [247, 185] width 202 height 24
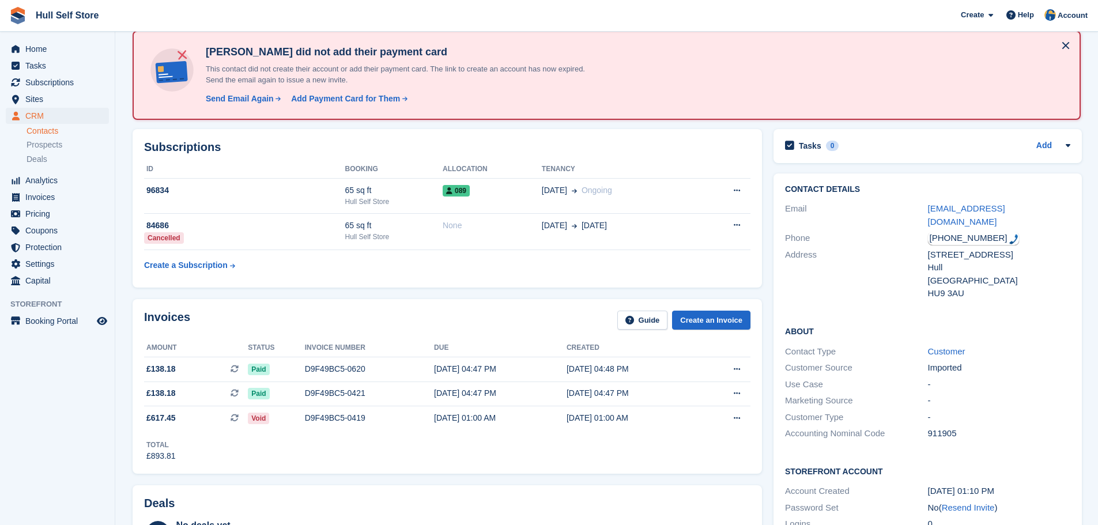
scroll to position [58, 0]
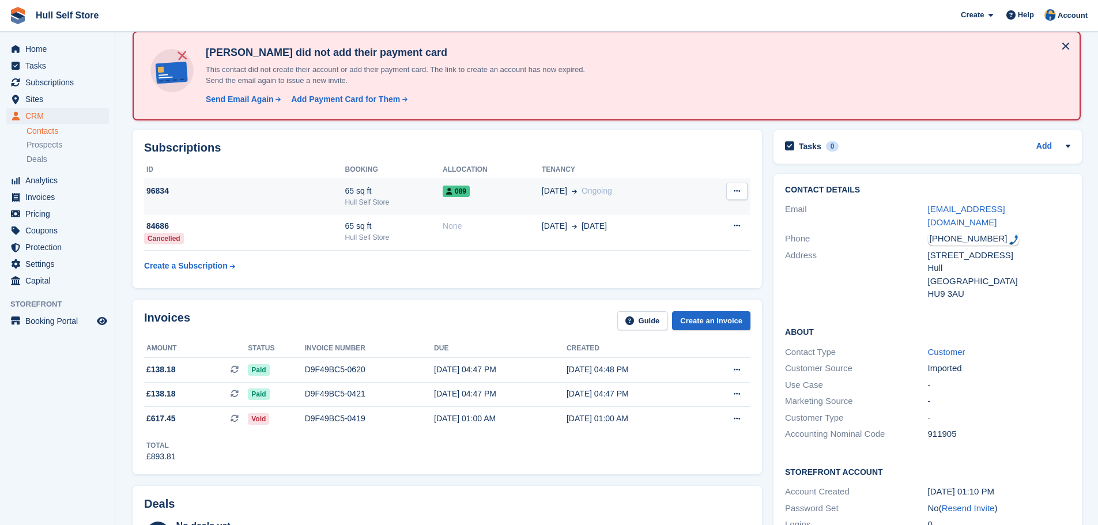
click at [368, 209] on td "65 sq ft Hull Self Store" at bounding box center [393, 196] width 97 height 35
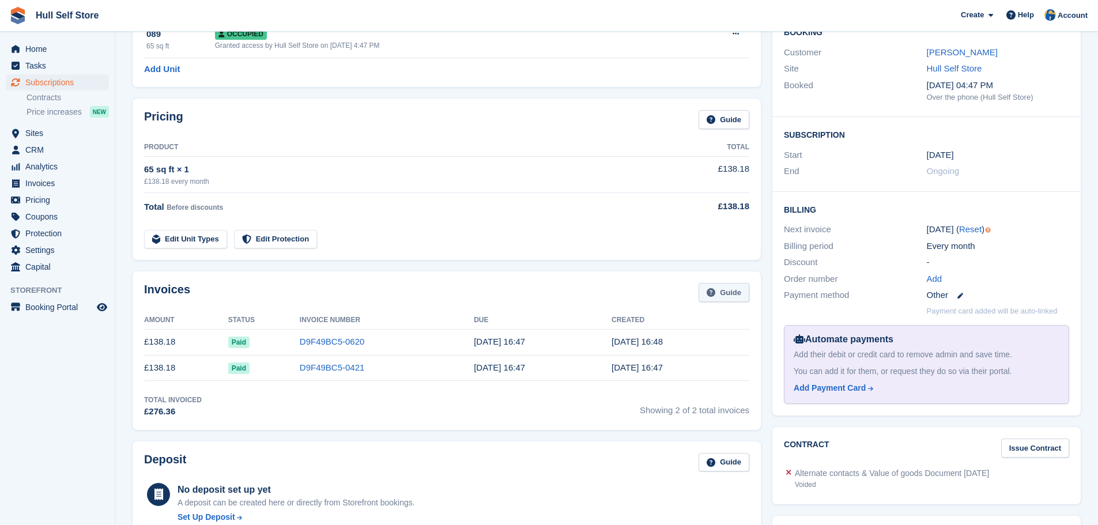
scroll to position [115, 0]
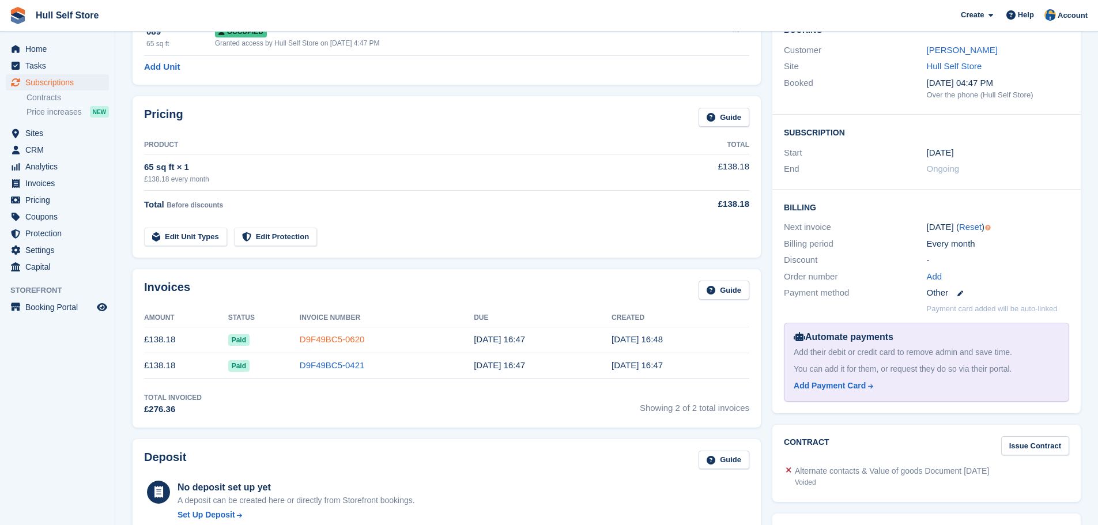
click at [333, 339] on link "D9F49BC5-0620" at bounding box center [332, 339] width 65 height 10
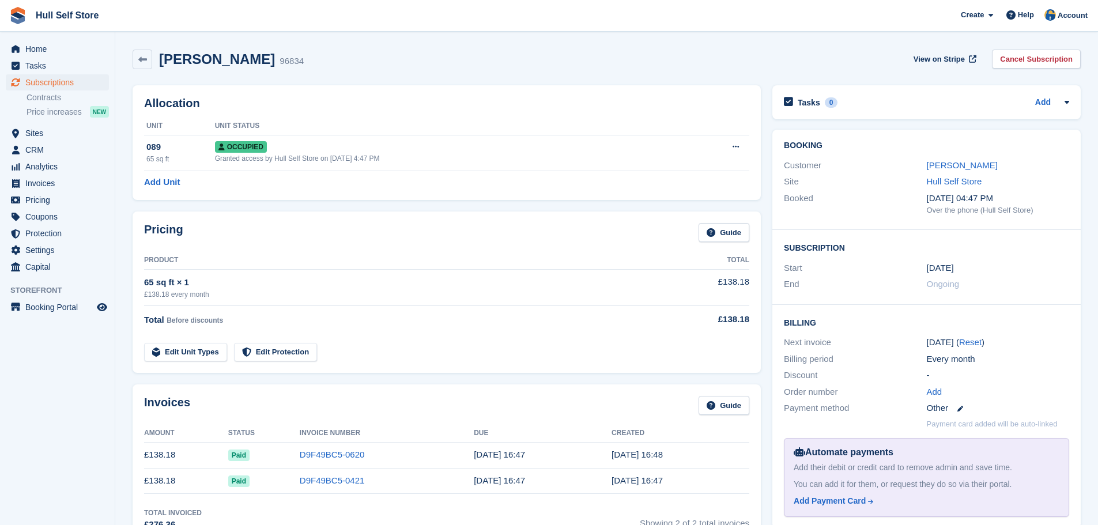
scroll to position [115, 0]
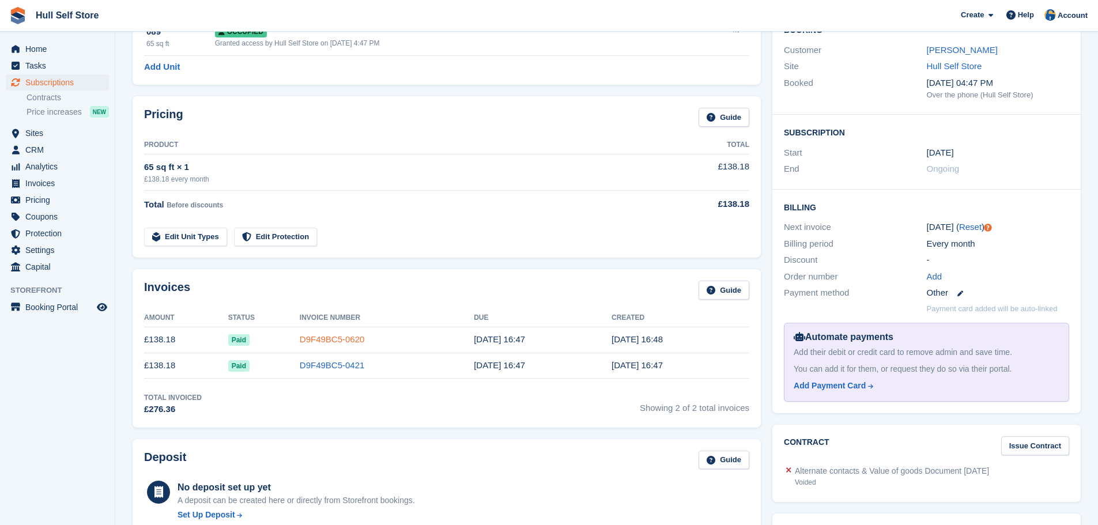
click at [309, 334] on link "D9F49BC5-0620" at bounding box center [332, 339] width 65 height 10
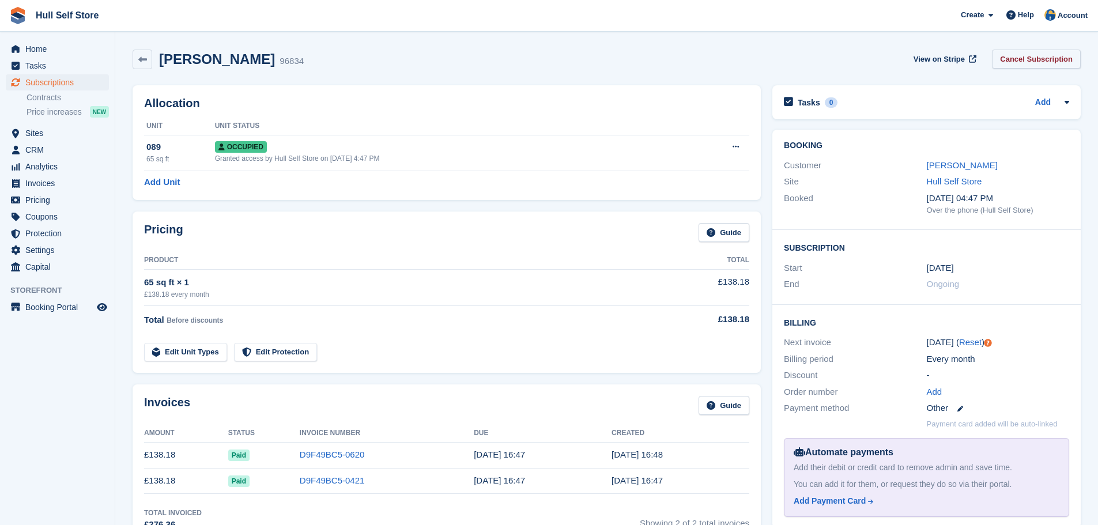
click at [1045, 54] on link "Cancel Subscription" at bounding box center [1036, 59] width 89 height 19
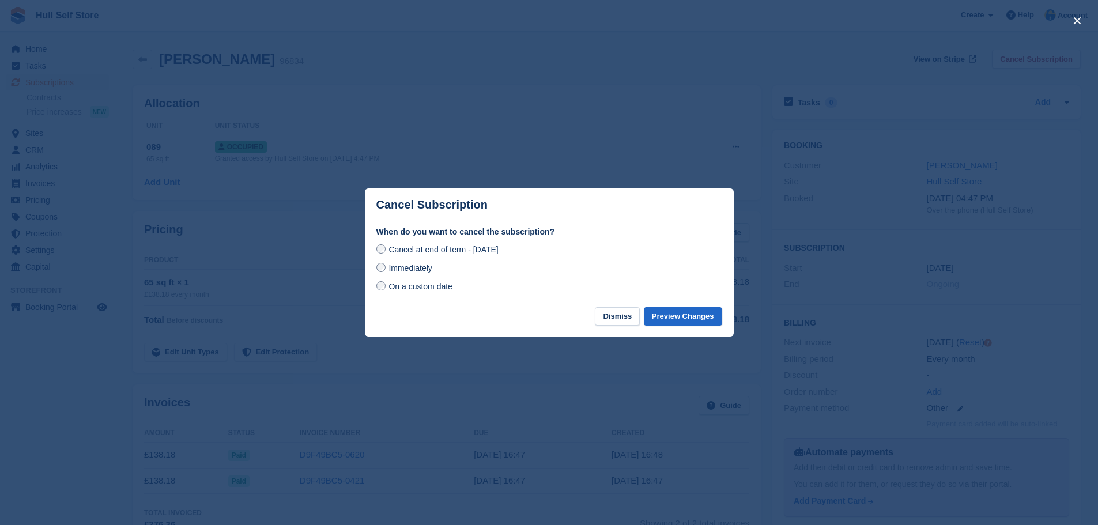
click at [407, 289] on span "On a custom date" at bounding box center [420, 286] width 64 height 9
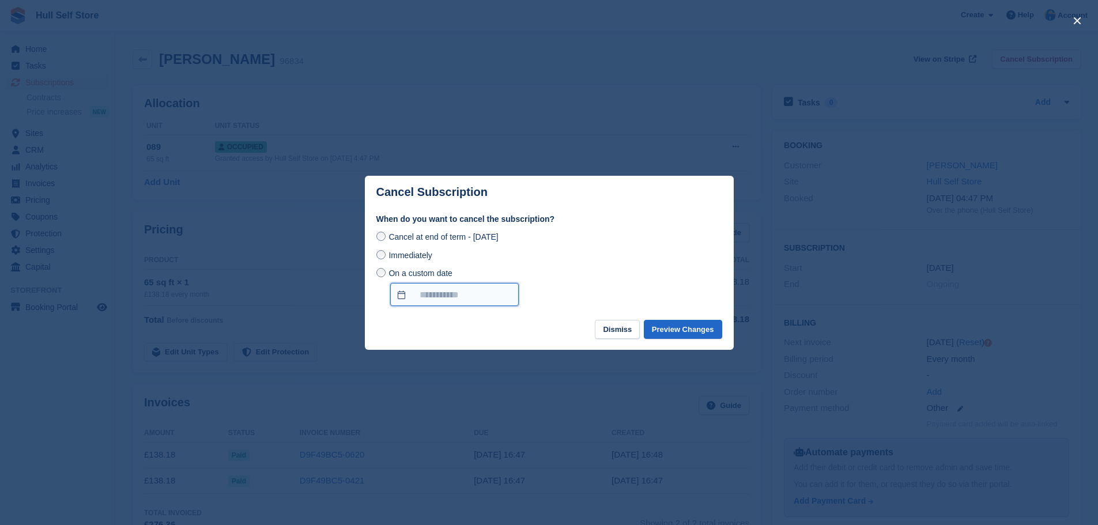
click at [407, 289] on input "On a custom date" at bounding box center [454, 294] width 129 height 23
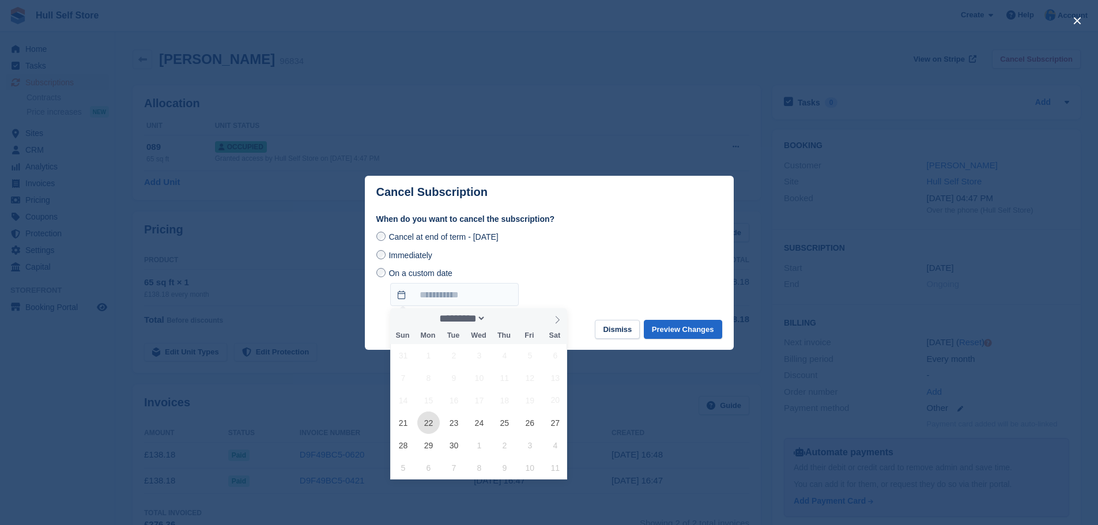
click at [428, 426] on span "22" at bounding box center [428, 422] width 22 height 22
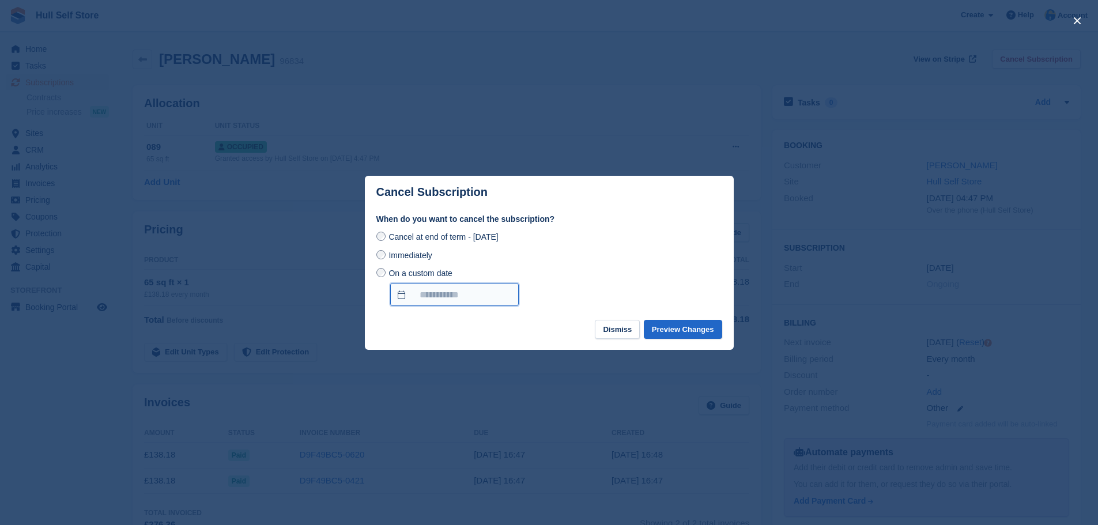
type input "**********"
click at [692, 327] on button "Preview Changes" at bounding box center [683, 329] width 78 height 19
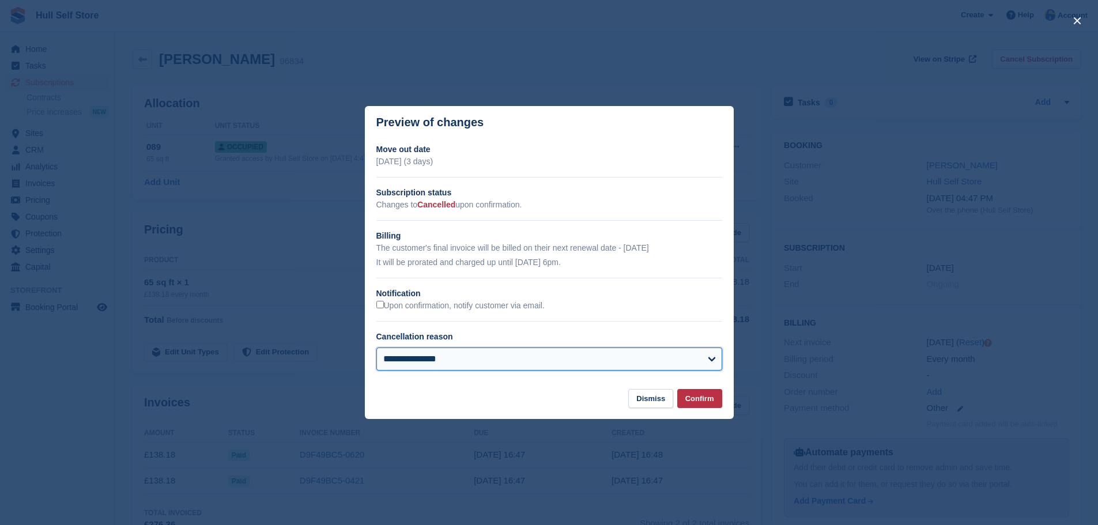
click at [643, 361] on select "**********" at bounding box center [549, 359] width 346 height 23
select select "**********"
click at [376, 349] on select "**********" at bounding box center [549, 359] width 346 height 23
click at [696, 403] on button "Confirm" at bounding box center [699, 398] width 45 height 19
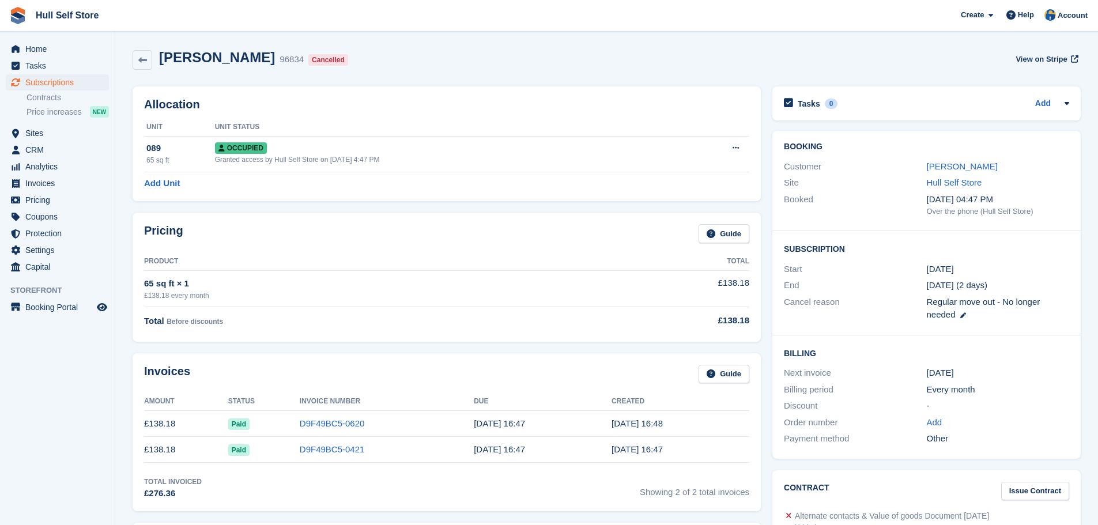
click at [945, 173] on div "[PERSON_NAME]" at bounding box center [998, 166] width 142 height 13
click at [945, 170] on link "[PERSON_NAME]" at bounding box center [962, 166] width 71 height 10
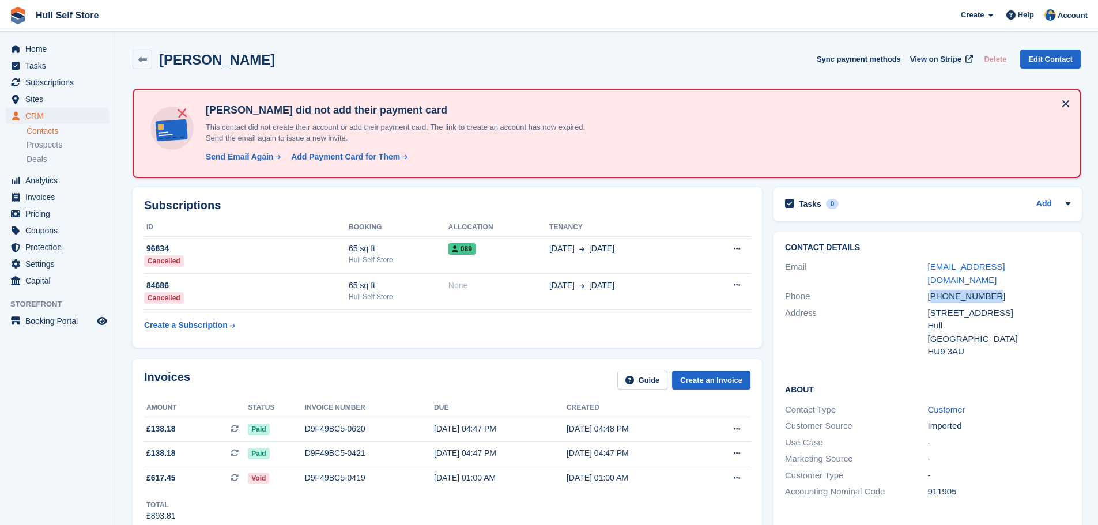
drag, startPoint x: 1001, startPoint y: 285, endPoint x: 930, endPoint y: 285, distance: 71.5
click at [930, 290] on div "+447840104138" at bounding box center [999, 296] width 142 height 13
copy div "447840104138"
click at [900, 206] on div "Tasks 0 Add" at bounding box center [927, 205] width 285 height 16
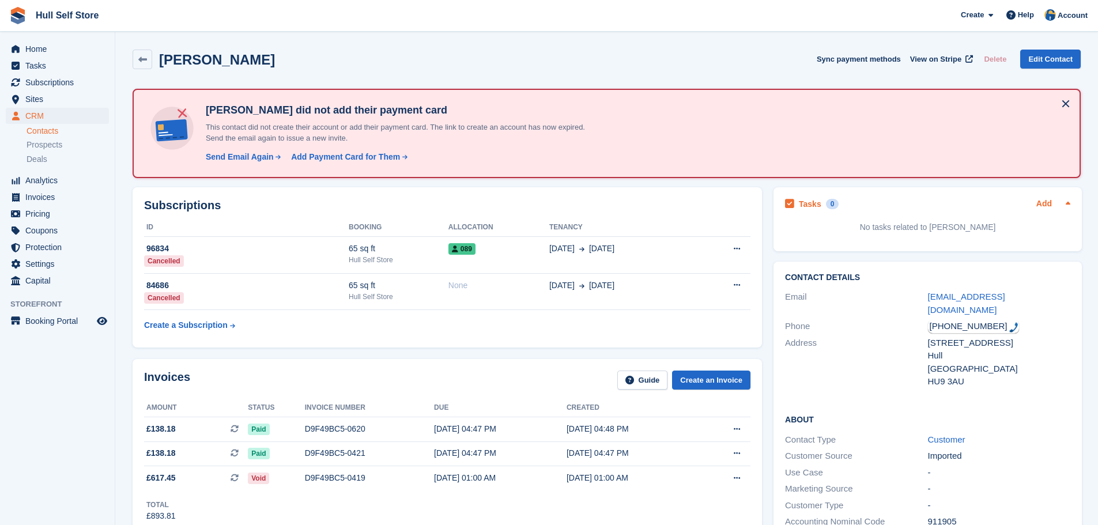
click at [1048, 201] on link "Add" at bounding box center [1044, 204] width 16 height 13
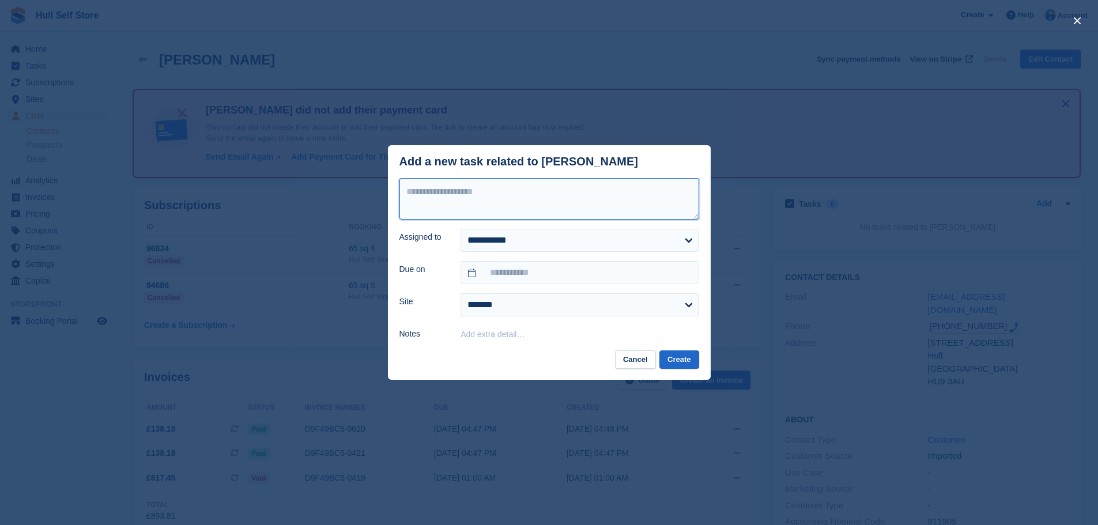
click at [582, 209] on textarea at bounding box center [549, 198] width 300 height 41
type textarea "**********"
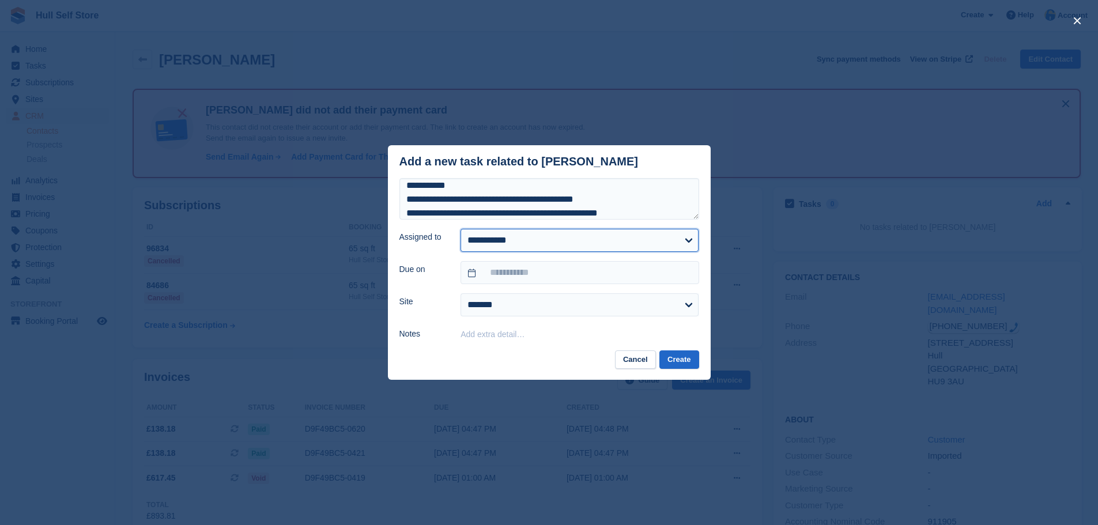
click at [581, 250] on select "**********" at bounding box center [579, 240] width 238 height 23
select select "****"
click at [460, 229] on select "**********" at bounding box center [579, 240] width 238 height 23
click at [564, 274] on input "text" at bounding box center [579, 272] width 238 height 23
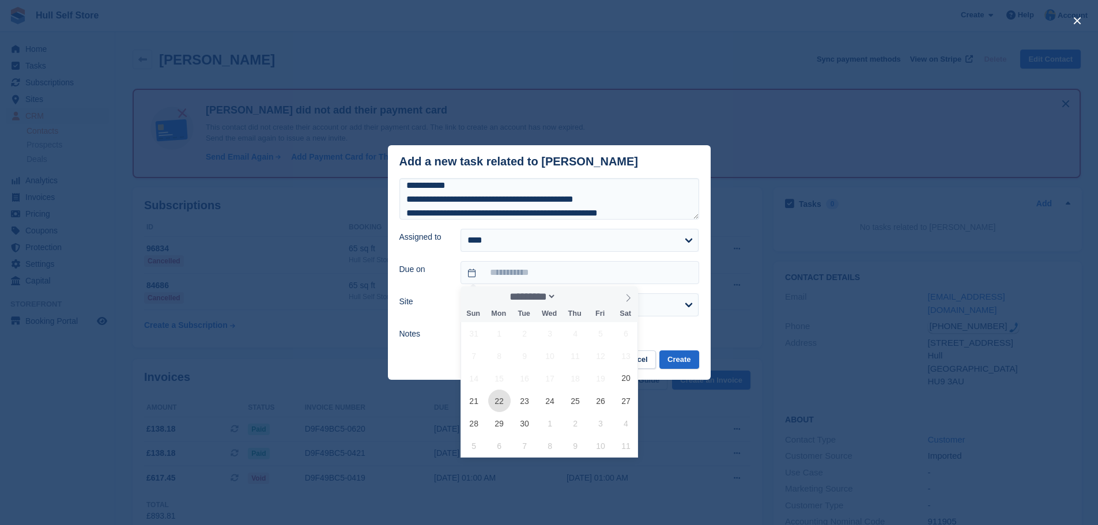
click at [496, 405] on span "22" at bounding box center [499, 401] width 22 height 22
type input "**********"
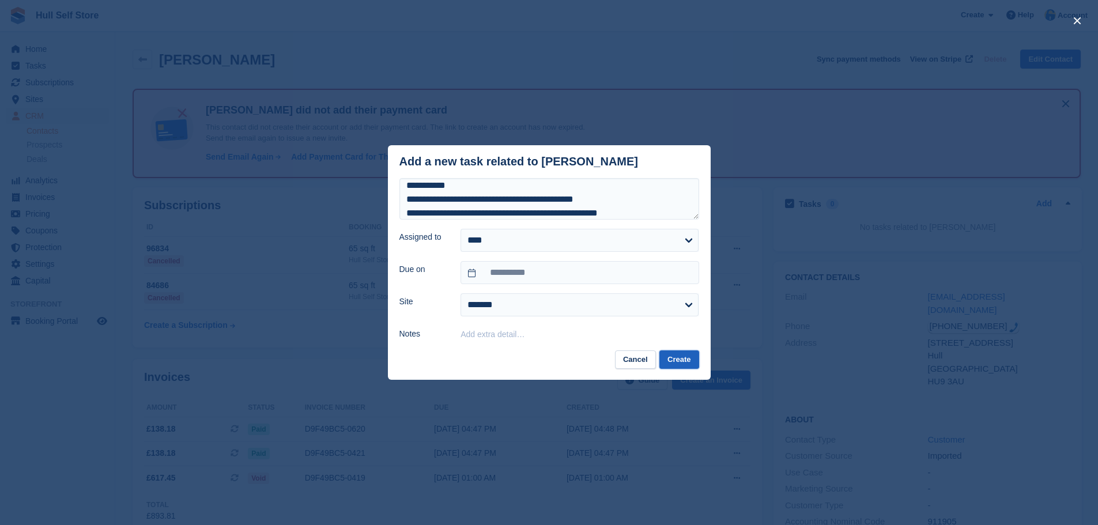
click at [673, 359] on button "Create" at bounding box center [678, 359] width 39 height 19
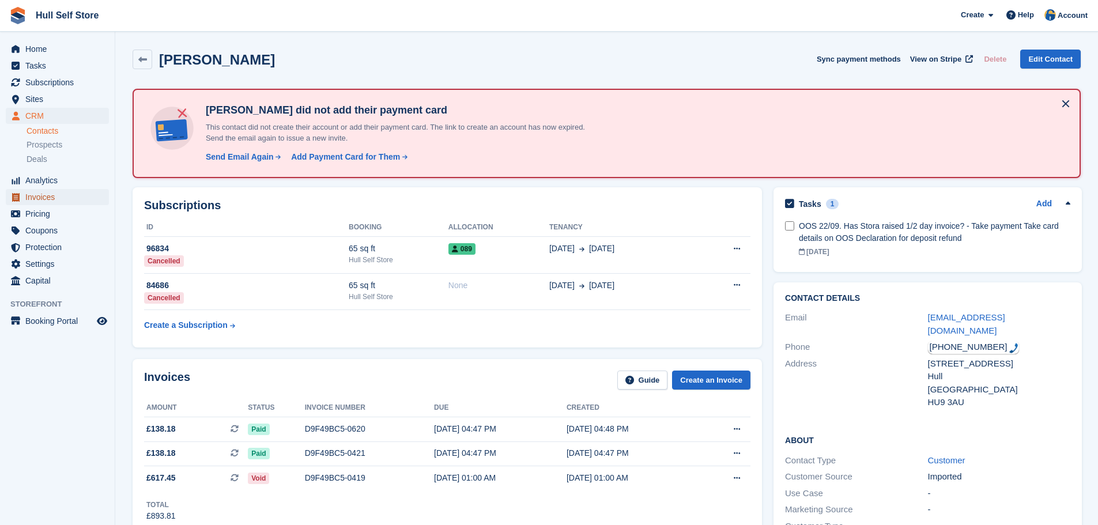
click at [37, 202] on span "Invoices" at bounding box center [59, 197] width 69 height 16
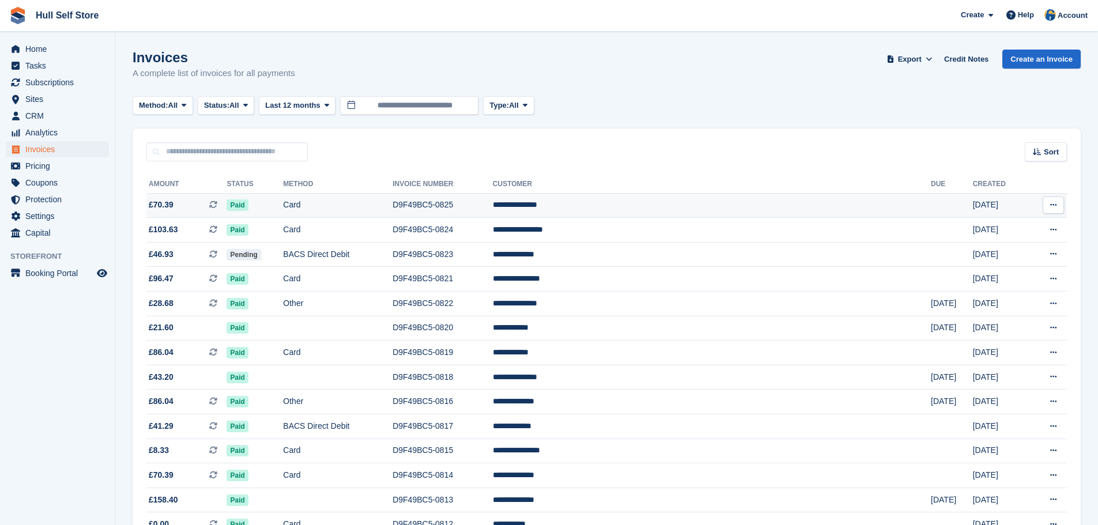
click at [392, 216] on td "Card" at bounding box center [338, 205] width 110 height 25
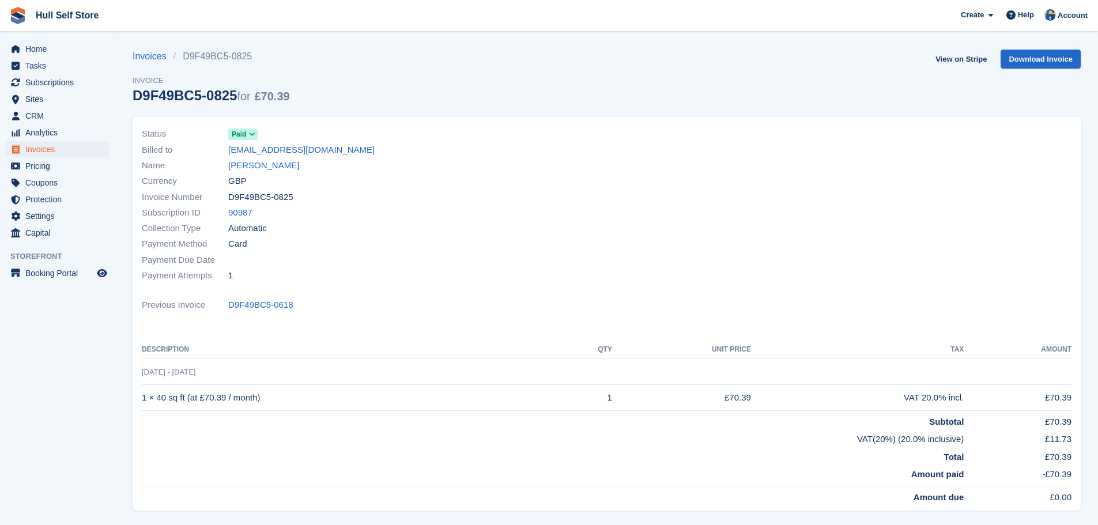
drag, startPoint x: 232, startPoint y: 92, endPoint x: 135, endPoint y: 90, distance: 96.8
click at [135, 90] on div "D9F49BC5-0825 for £70.39" at bounding box center [211, 96] width 157 height 16
copy div "D9F49BC5-0825"
click at [67, 9] on link "Hull Self Store" at bounding box center [67, 15] width 72 height 19
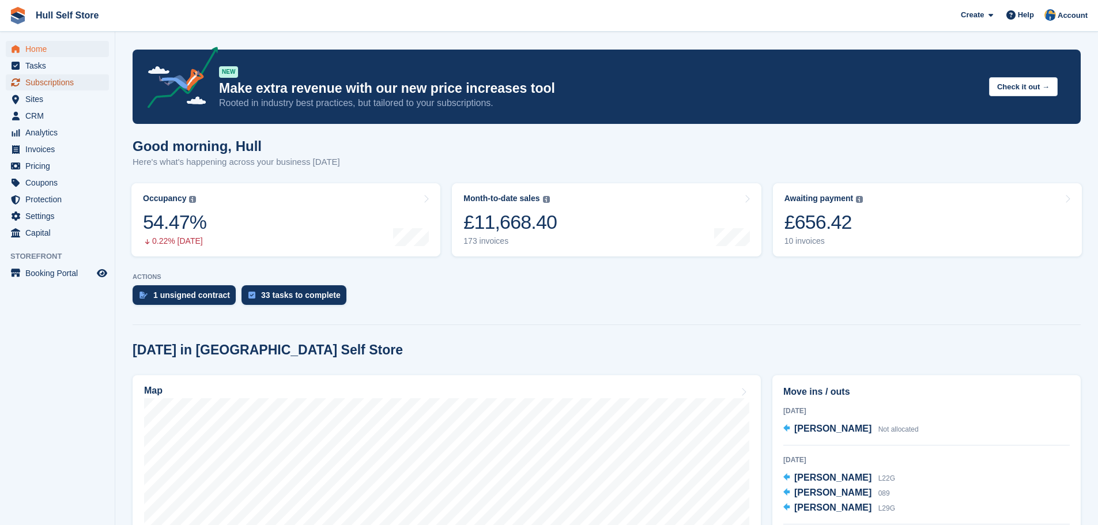
click at [34, 88] on span "Subscriptions" at bounding box center [59, 82] width 69 height 16
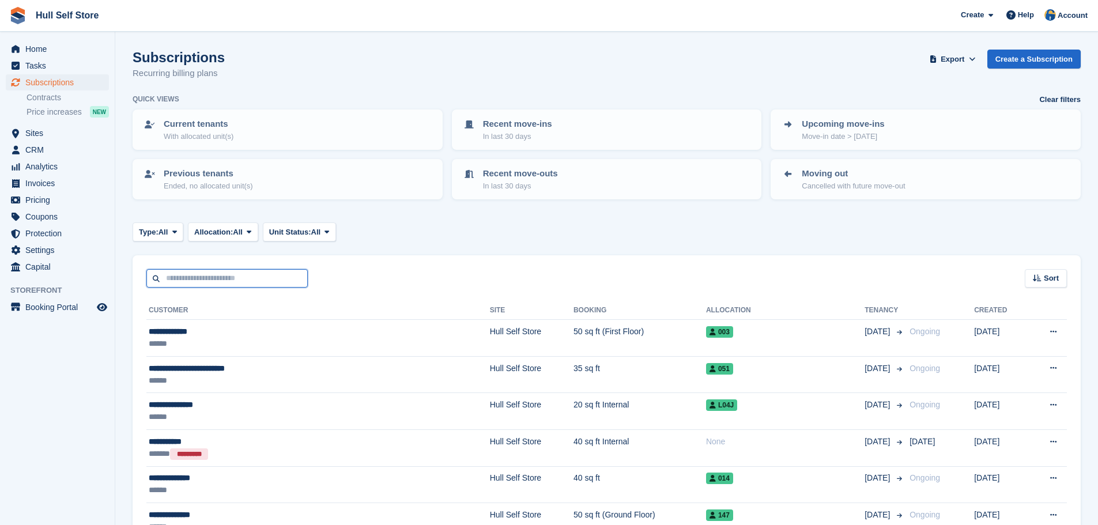
click at [255, 281] on input "text" at bounding box center [226, 278] width 161 height 19
type input "******"
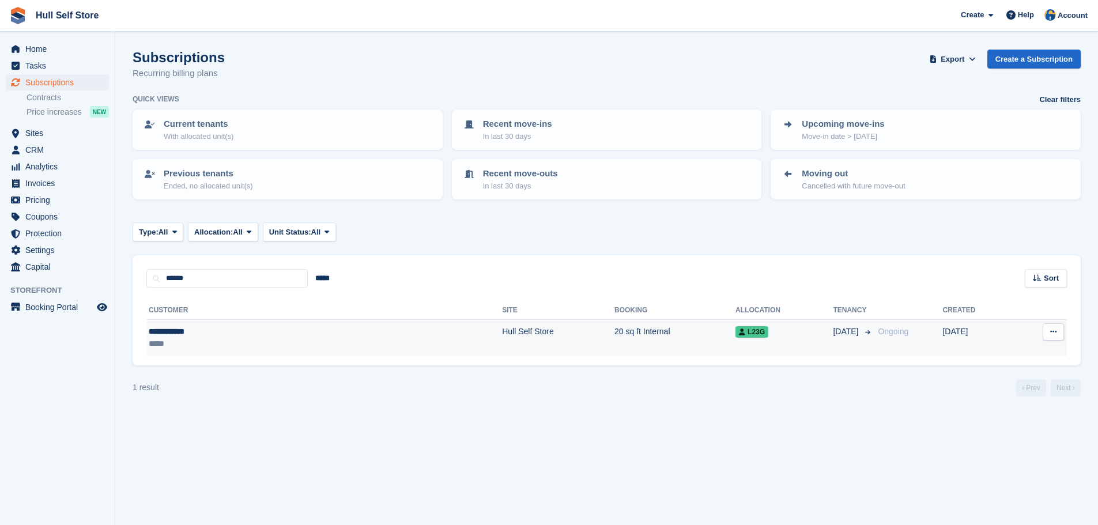
click at [269, 335] on div "**********" at bounding box center [229, 332] width 161 height 12
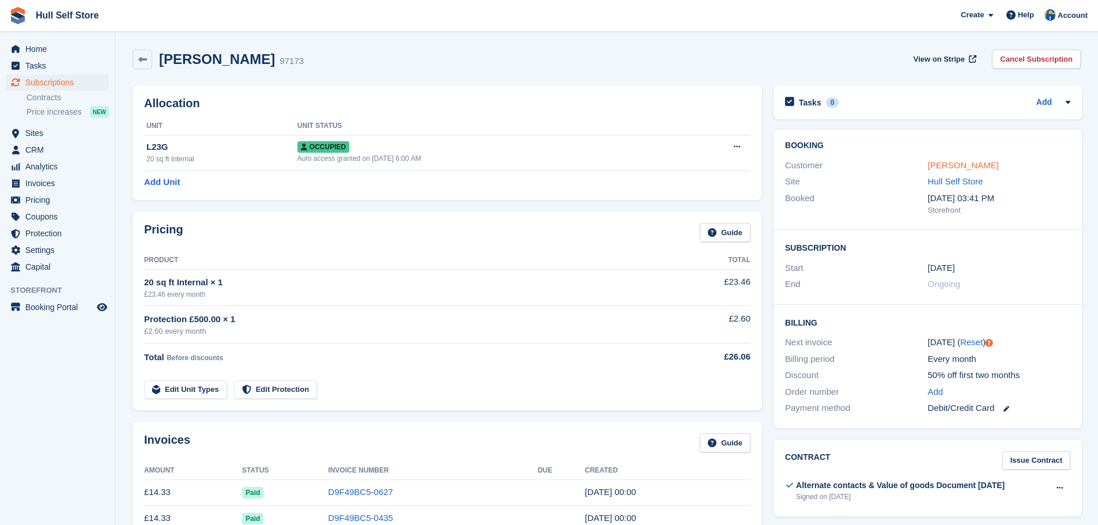
click at [962, 163] on link "[PERSON_NAME]" at bounding box center [963, 165] width 71 height 10
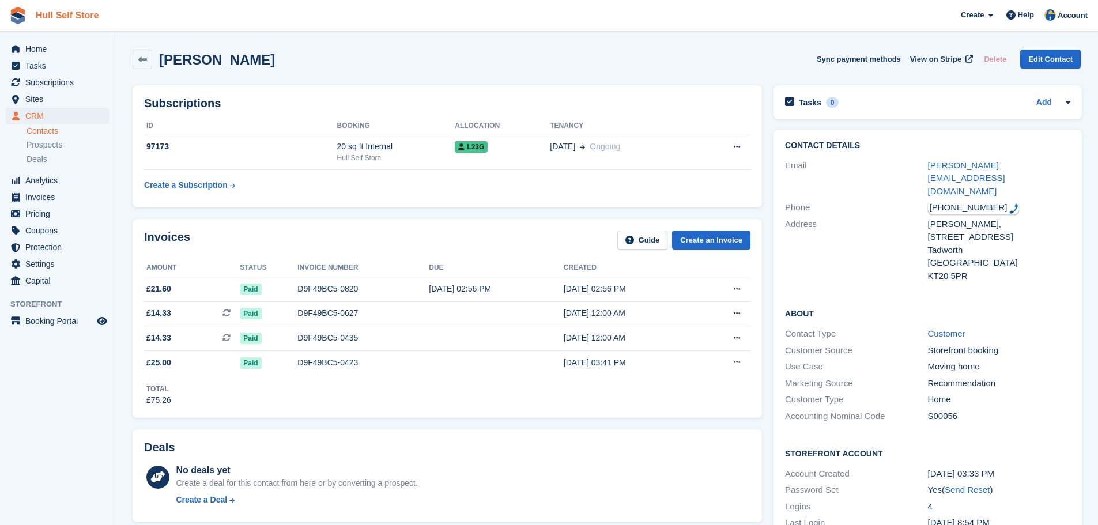
click at [73, 16] on link "Hull Self Store" at bounding box center [67, 15] width 72 height 19
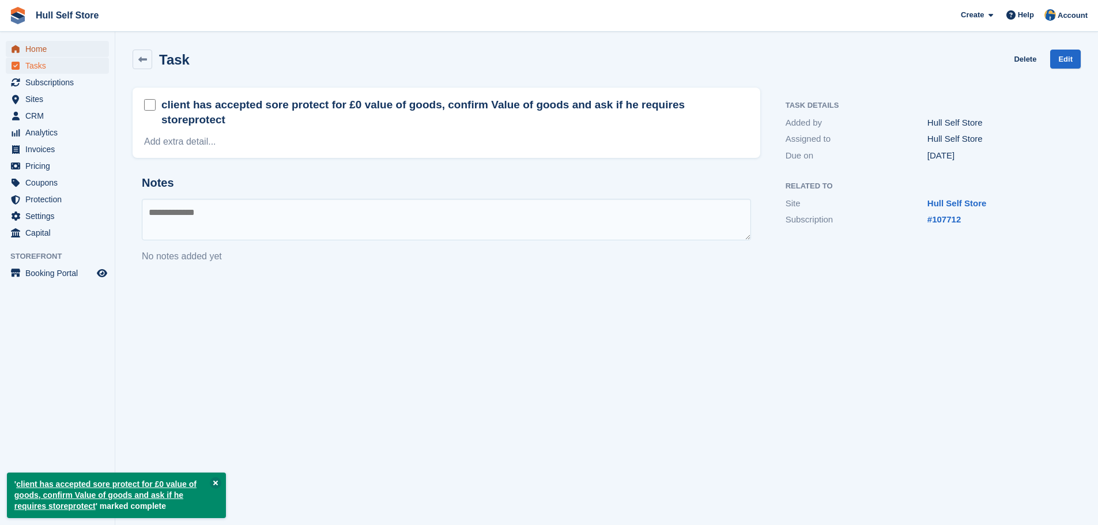
click at [57, 48] on span "Home" at bounding box center [59, 49] width 69 height 16
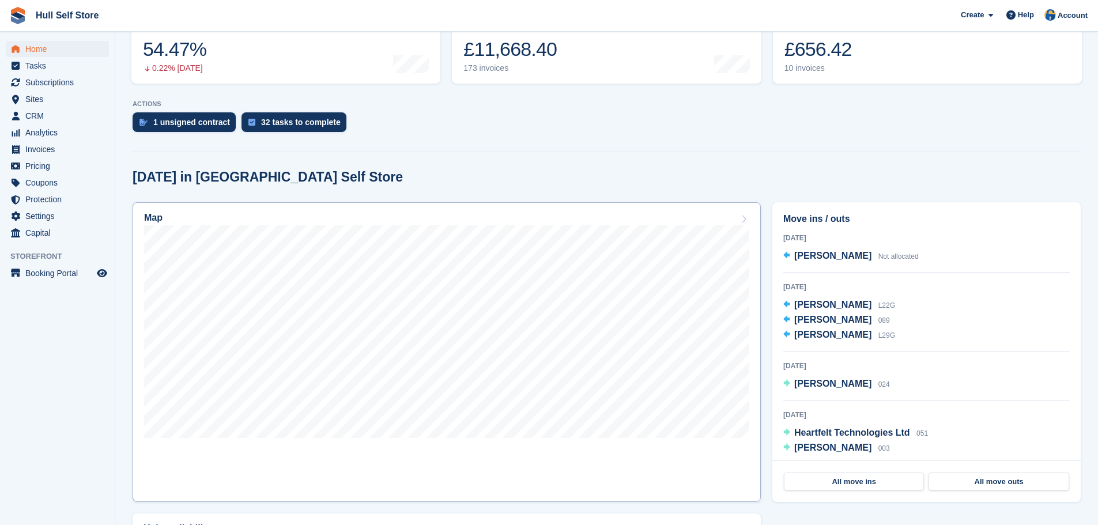
scroll to position [115, 0]
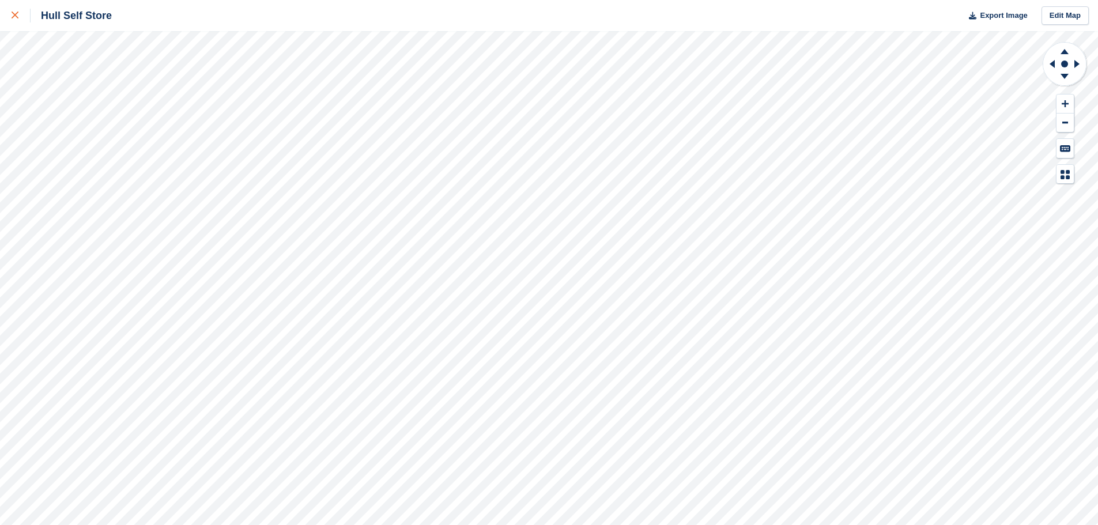
click at [19, 17] on div at bounding box center [21, 16] width 19 height 14
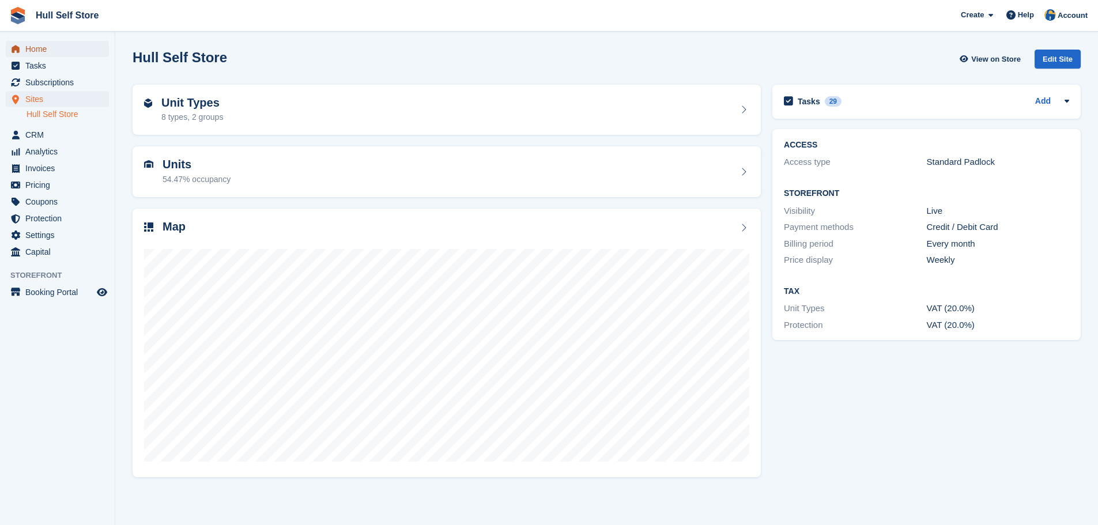
click at [84, 52] on span "Home" at bounding box center [59, 49] width 69 height 16
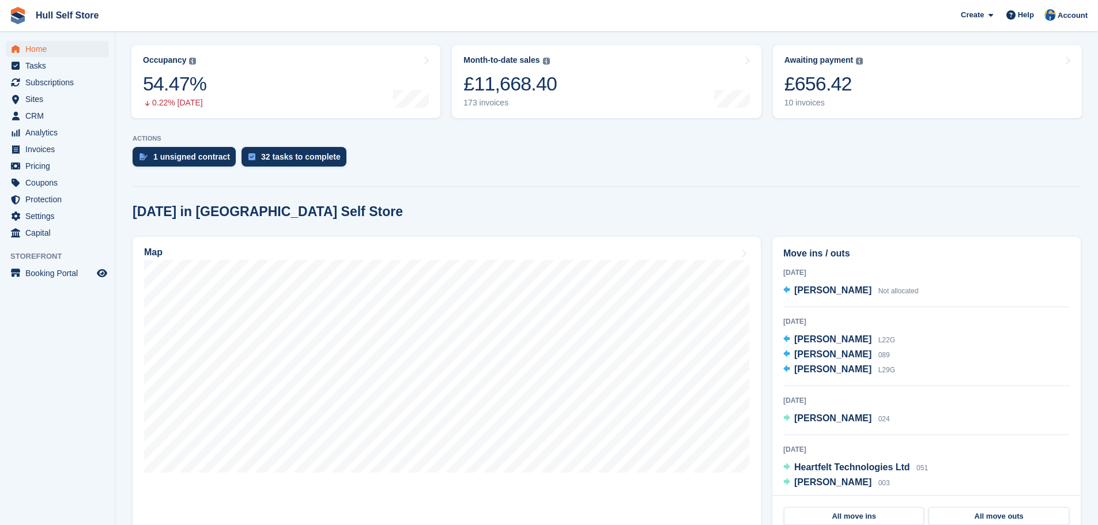
scroll to position [115, 0]
